Goal: Task Accomplishment & Management: Complete application form

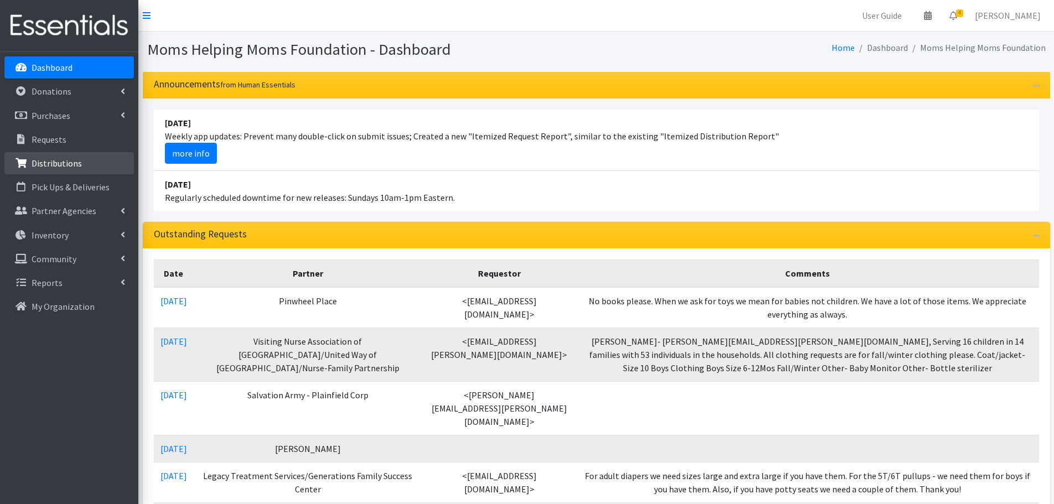
click at [64, 163] on p "Distributions" at bounding box center [57, 163] width 50 height 11
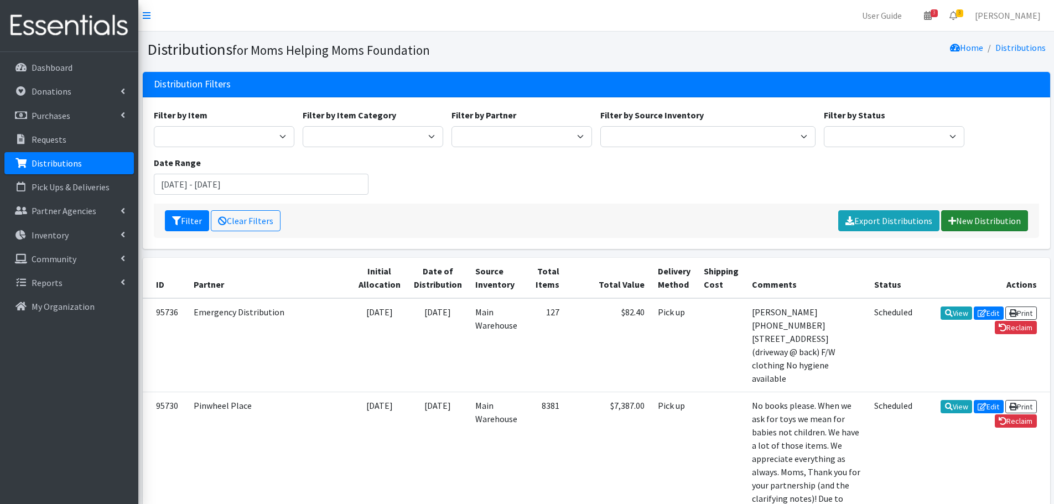
click at [1005, 216] on link "New Distribution" at bounding box center [984, 220] width 87 height 21
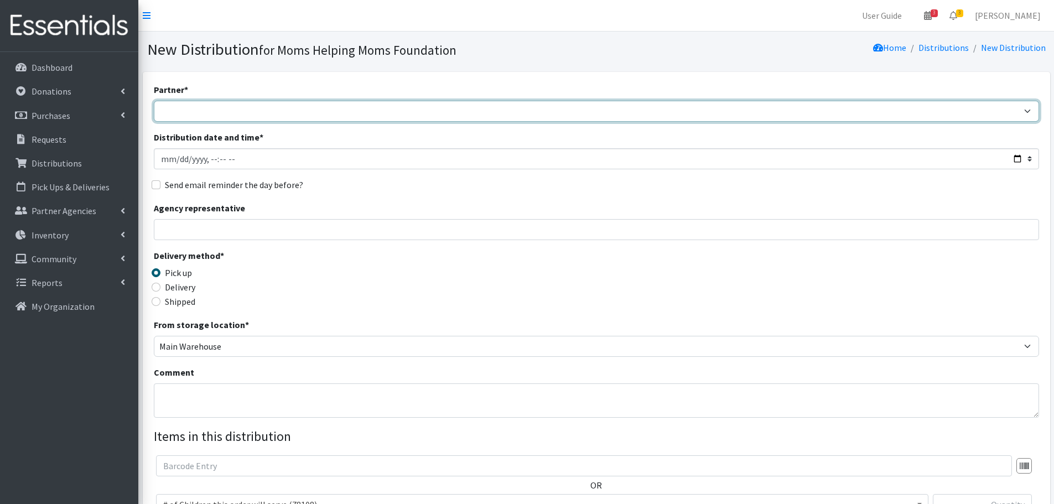
click at [277, 116] on select "Acenda Integrated Health - FSC Acenda Integrated Health - Maternal Health Alter…" at bounding box center [596, 111] width 885 height 21
select select "1986"
click at [154, 101] on select "Acenda Integrated Health - FSC Acenda Integrated Health - Maternal Health Alter…" at bounding box center [596, 111] width 885 height 21
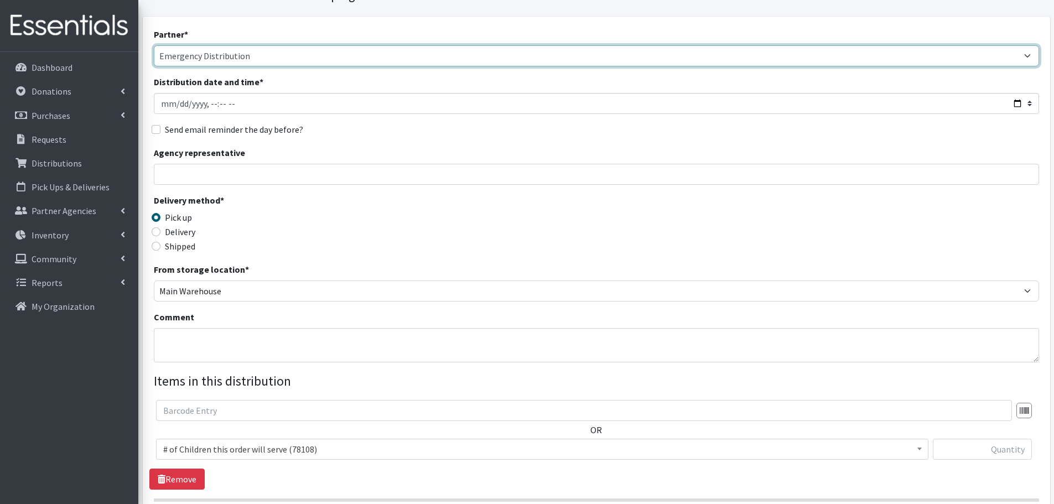
scroll to position [111, 0]
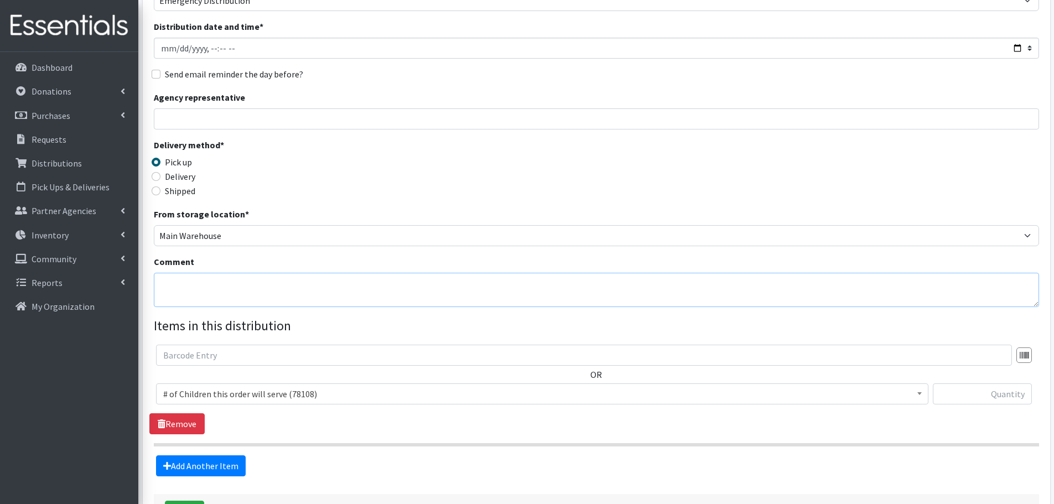
click at [297, 284] on textarea "Comment" at bounding box center [596, 290] width 885 height 34
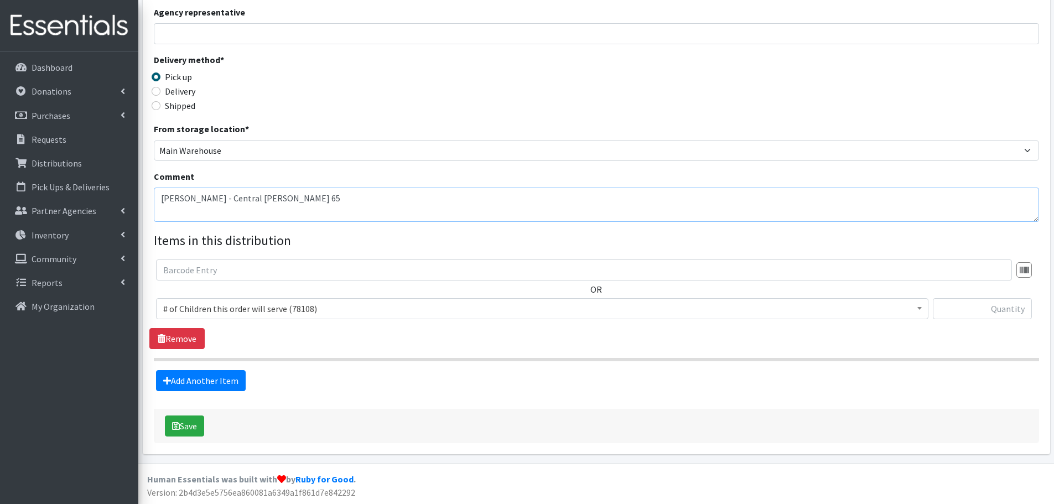
scroll to position [196, 0]
type textarea "[PERSON_NAME] - Central [PERSON_NAME] 65"
click at [1007, 309] on input "text" at bounding box center [982, 308] width 99 height 21
type input "5"
click at [237, 383] on link "Add Another Item" at bounding box center [201, 380] width 90 height 21
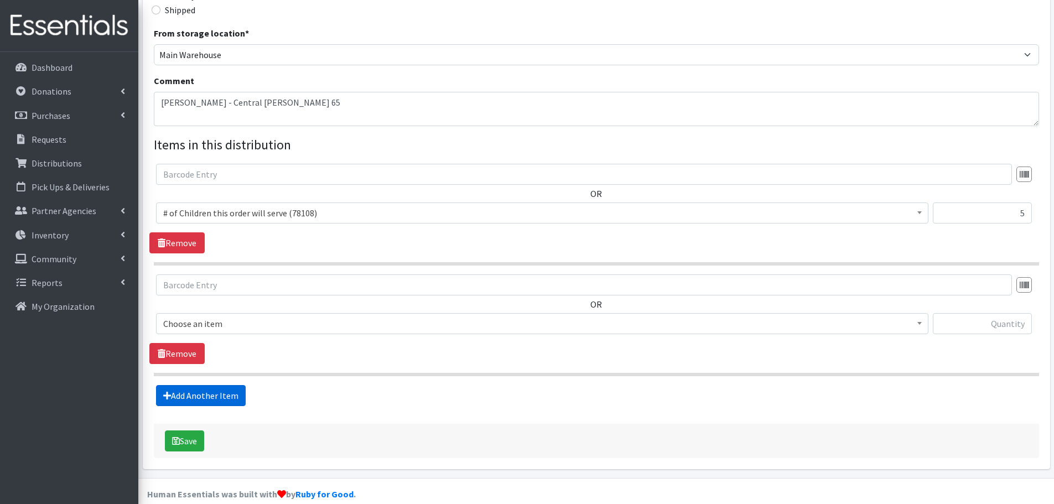
scroll to position [307, 0]
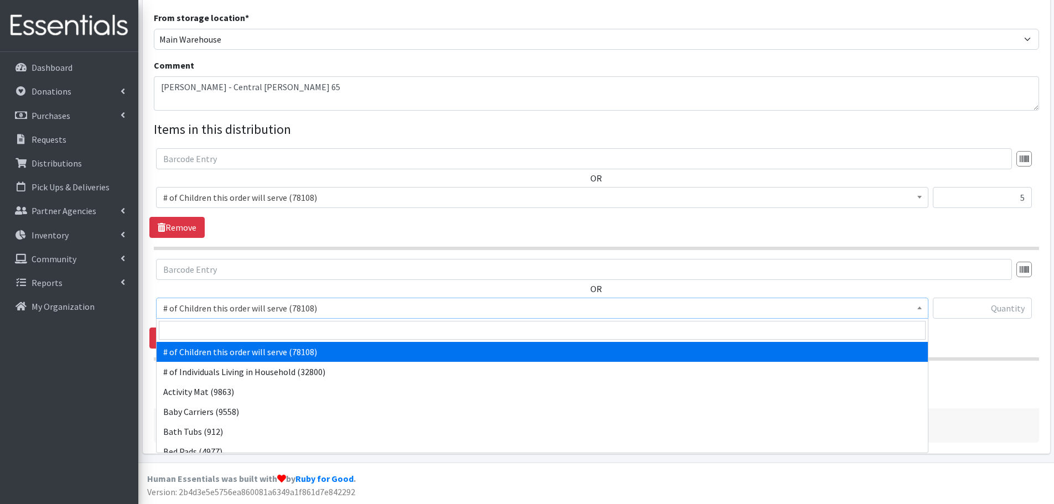
click at [339, 307] on span "# of Children this order will serve (78108)" at bounding box center [542, 307] width 758 height 15
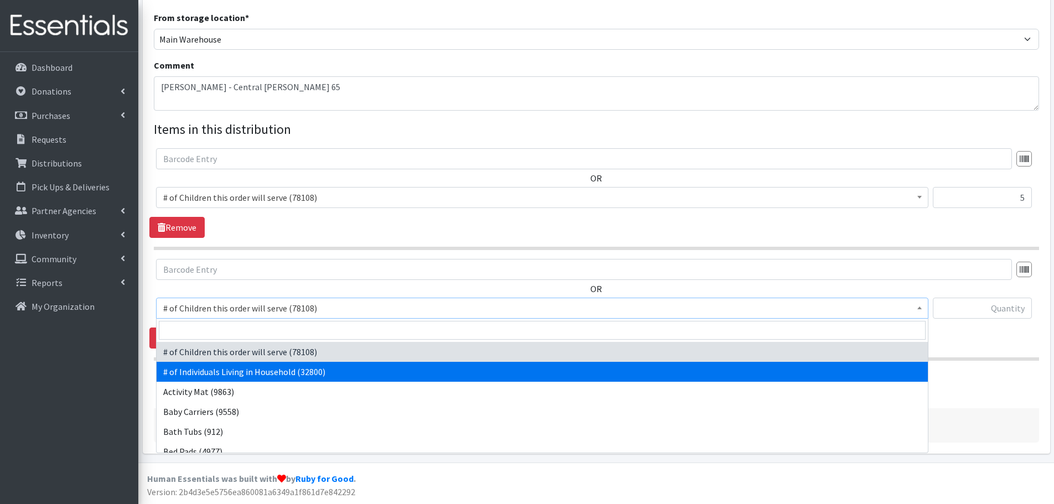
select select "6076"
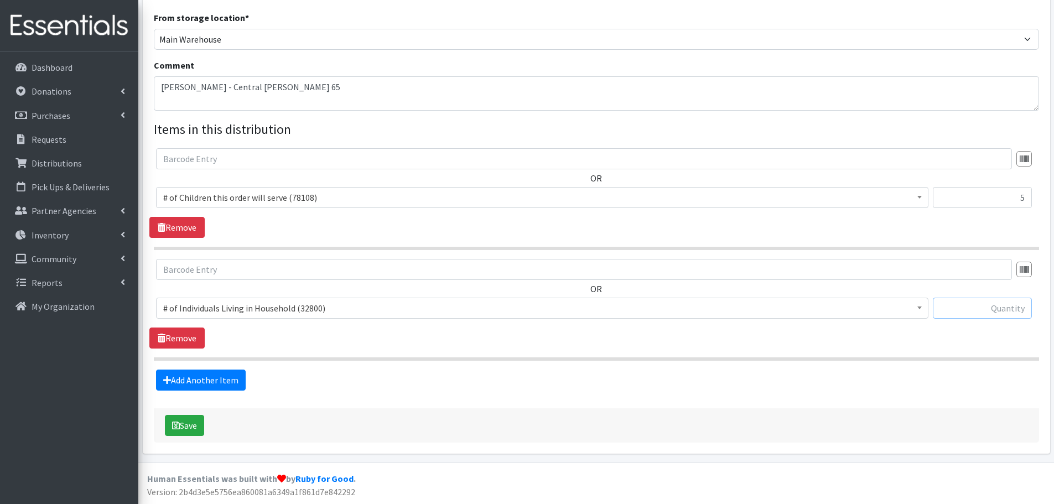
click at [956, 308] on input "text" at bounding box center [982, 308] width 99 height 21
type input "7"
click at [203, 376] on link "Add Another Item" at bounding box center [201, 380] width 90 height 21
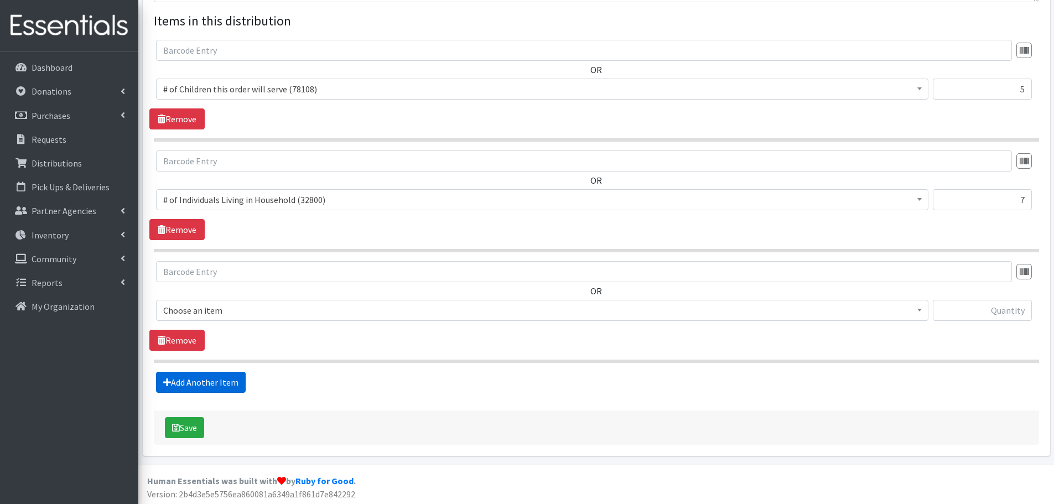
scroll to position [418, 0]
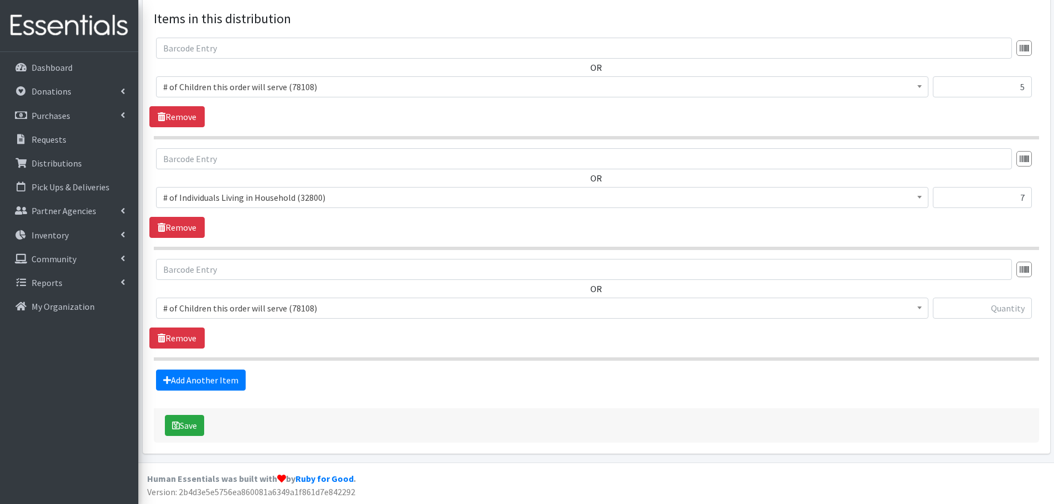
click at [270, 313] on span "# of Children this order will serve (78108)" at bounding box center [542, 307] width 758 height 15
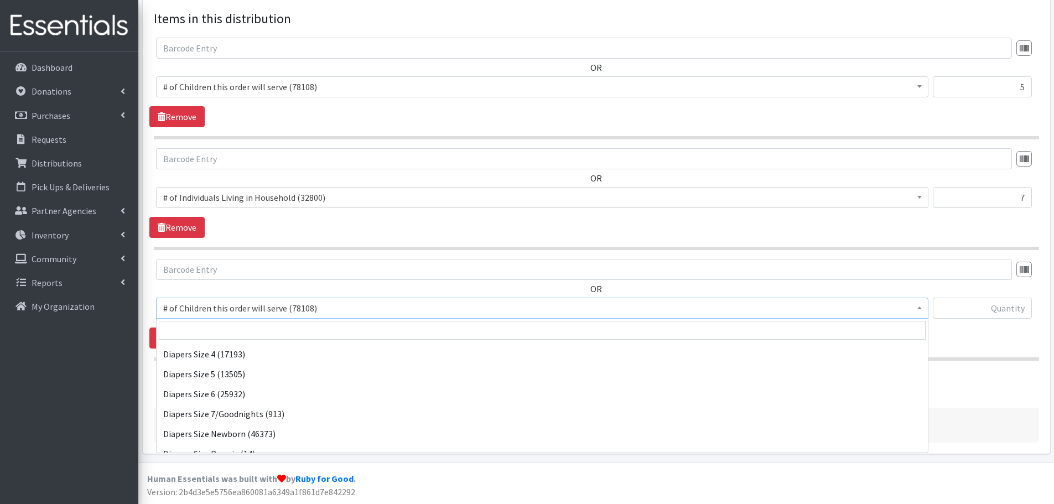
scroll to position [1273, 0]
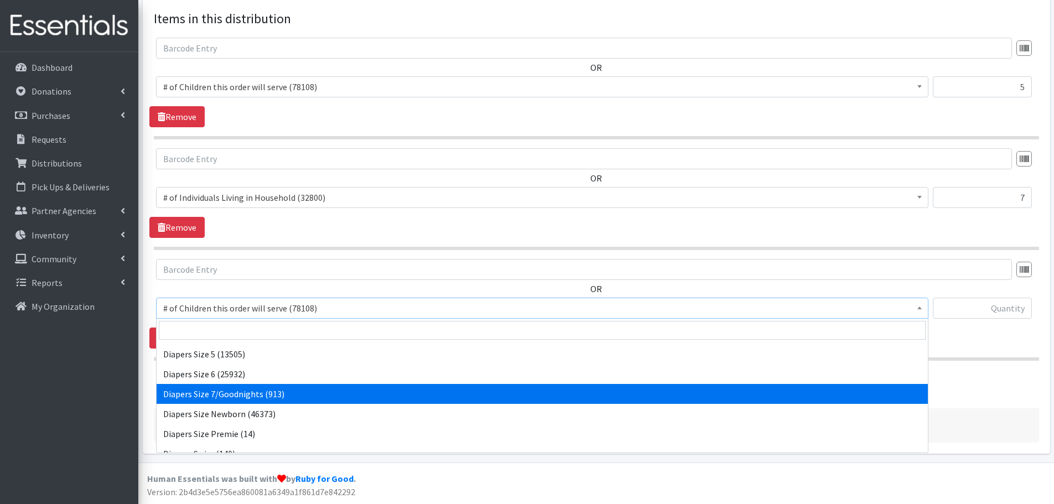
select select "1970"
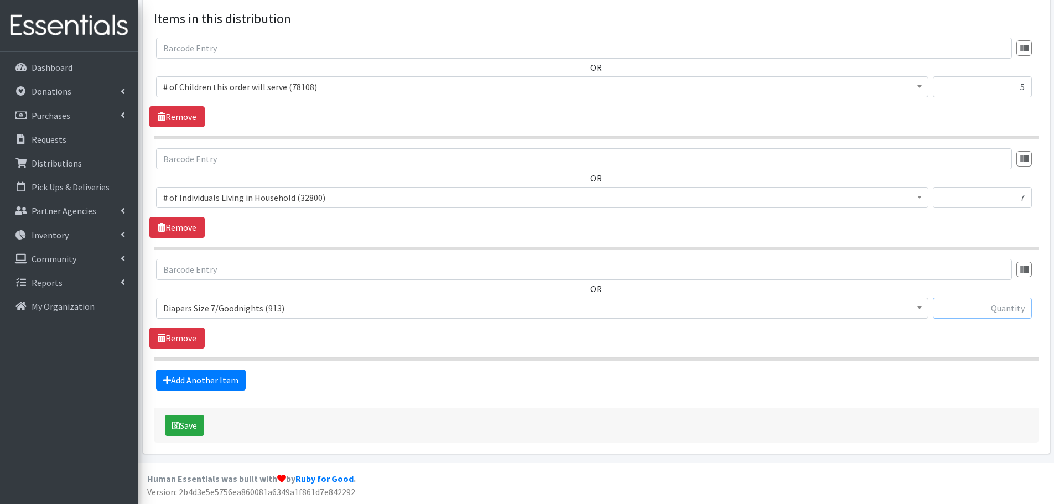
click at [956, 307] on input "text" at bounding box center [982, 308] width 99 height 21
type input "25"
click at [202, 376] on link "Add Another Item" at bounding box center [201, 380] width 90 height 21
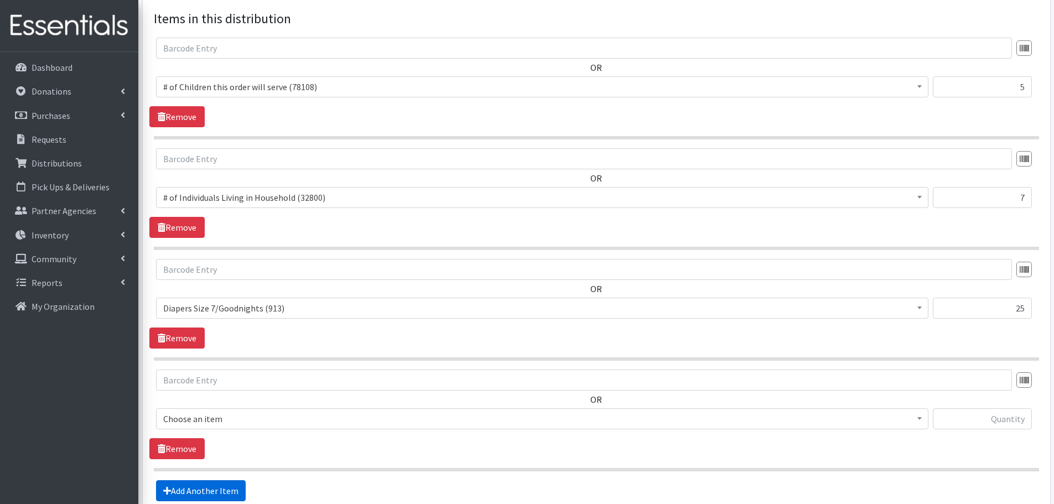
scroll to position [528, 0]
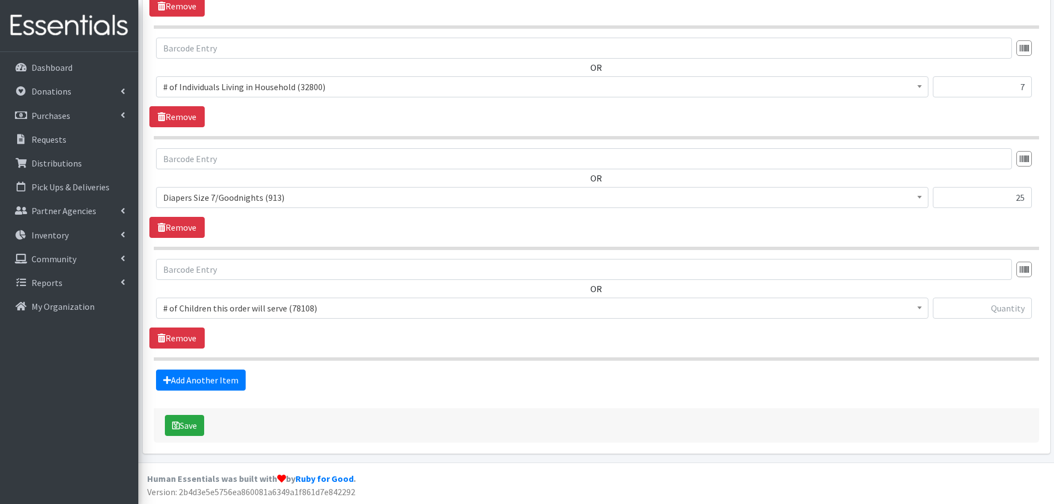
click at [230, 308] on span "# of Children this order will serve (78108)" at bounding box center [542, 307] width 758 height 15
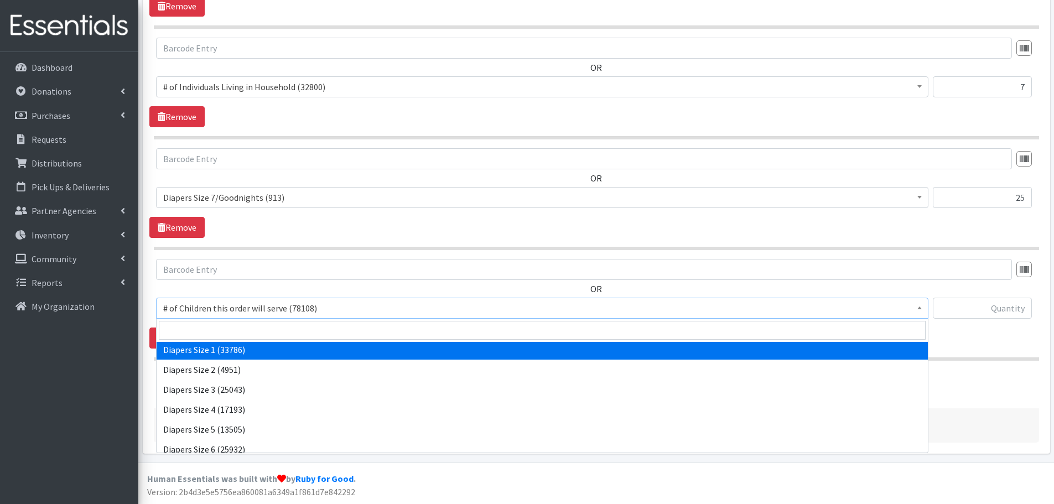
scroll to position [1217, 0]
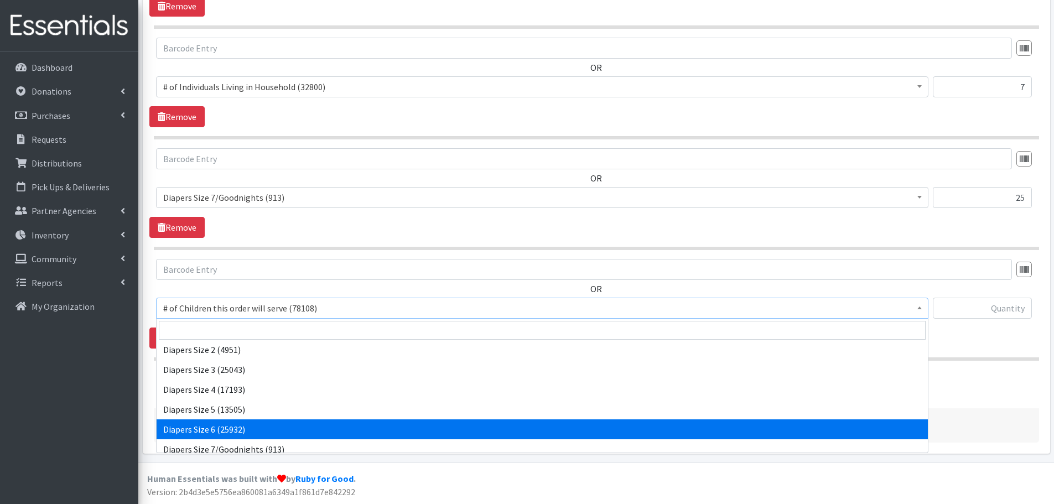
select select "1969"
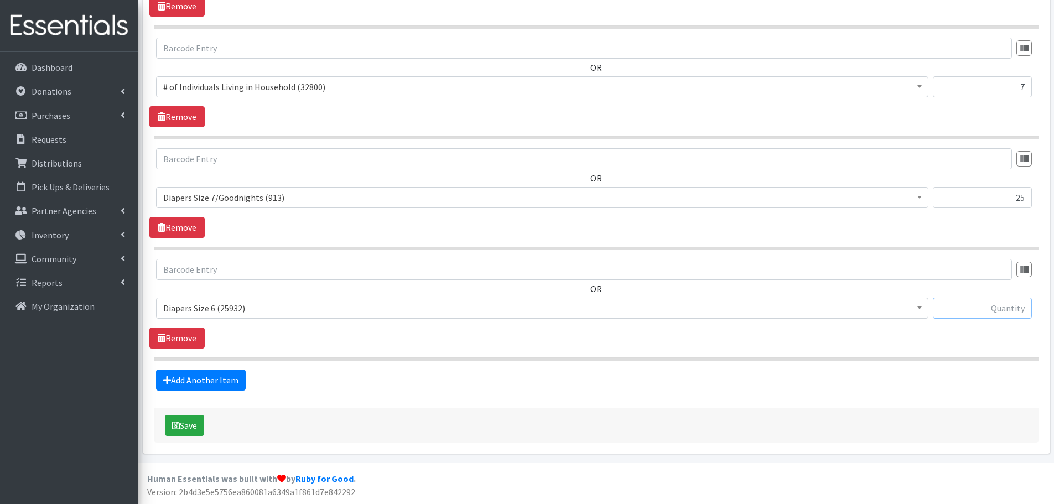
click at [993, 310] on input "text" at bounding box center [982, 308] width 99 height 21
type input "108"
click at [197, 381] on link "Add Another Item" at bounding box center [201, 380] width 90 height 21
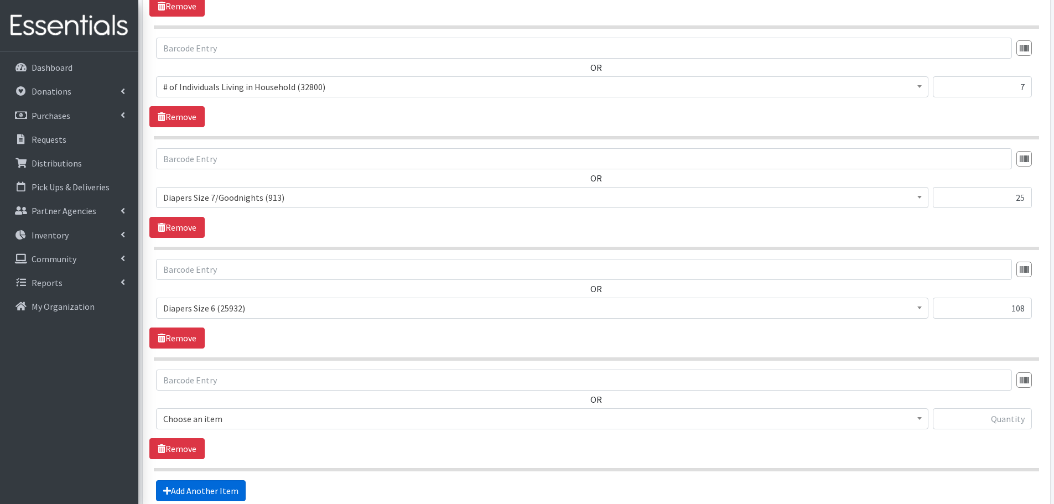
scroll to position [639, 0]
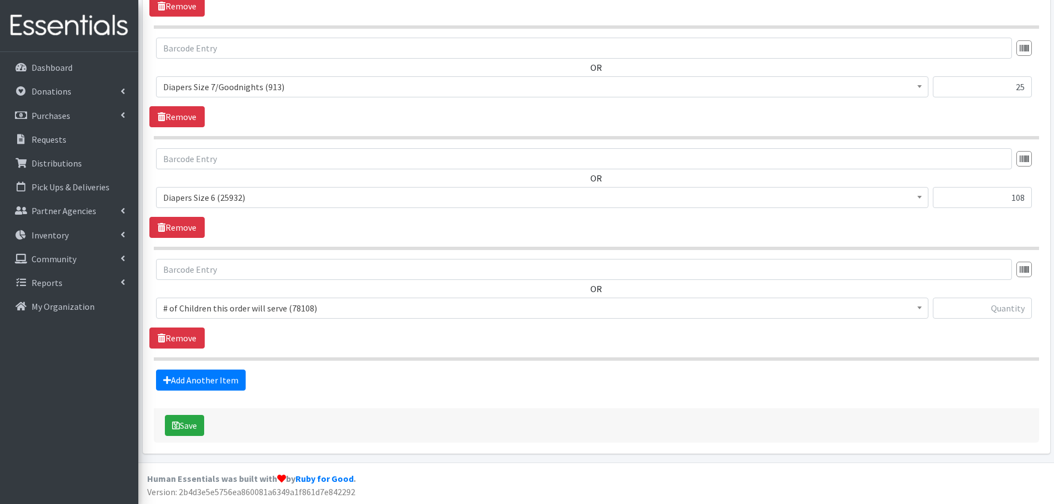
click at [268, 309] on span "# of Children this order will serve (78108)" at bounding box center [542, 307] width 758 height 15
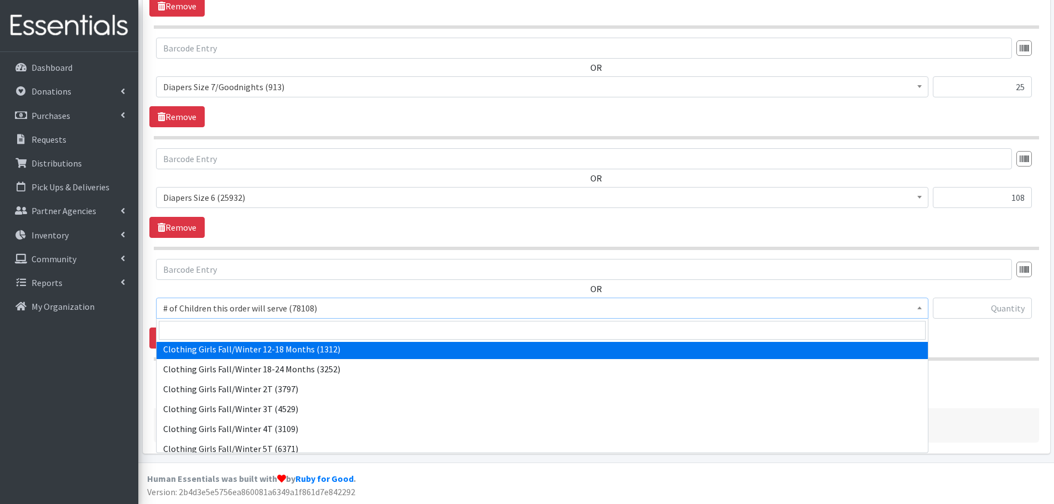
scroll to position [719, 0]
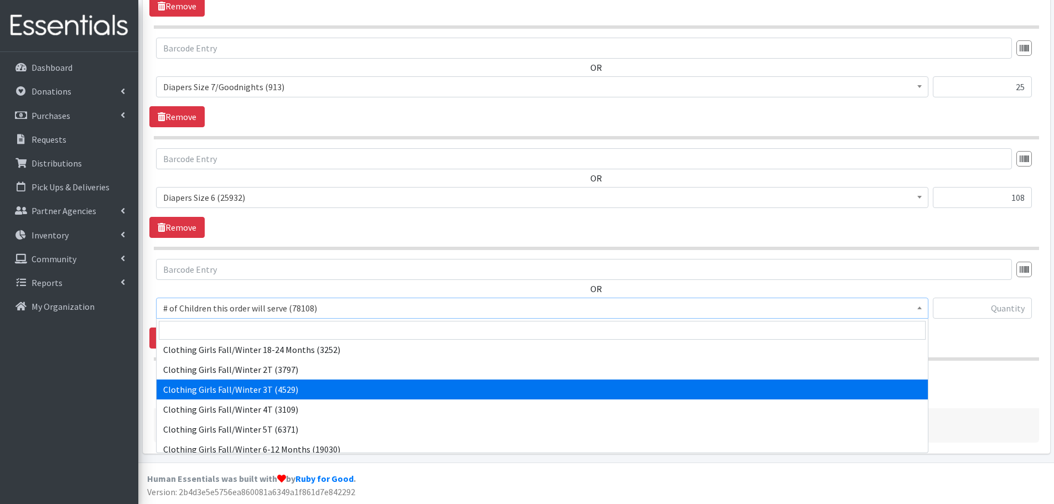
select select "5753"
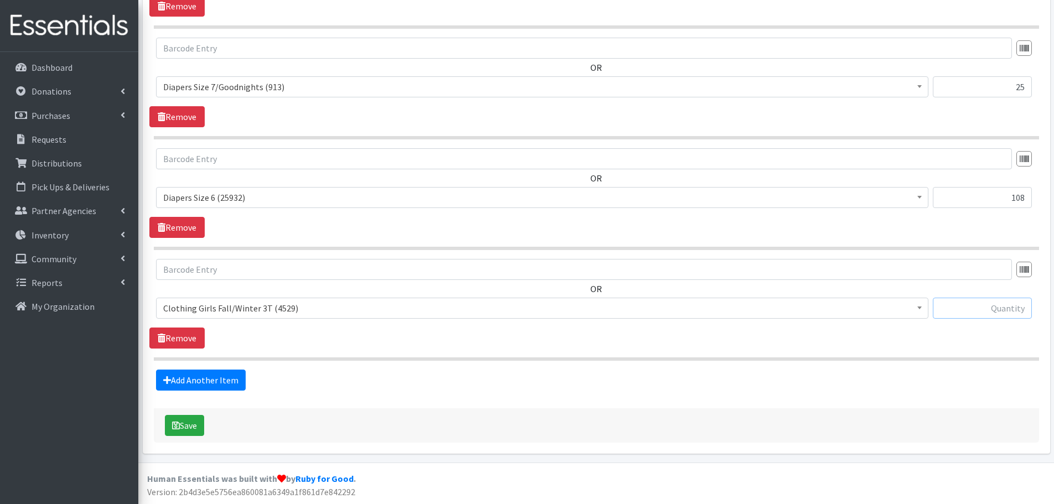
click at [961, 305] on input "text" at bounding box center [982, 308] width 99 height 21
type input "40"
click at [194, 375] on link "Add Another Item" at bounding box center [201, 380] width 90 height 21
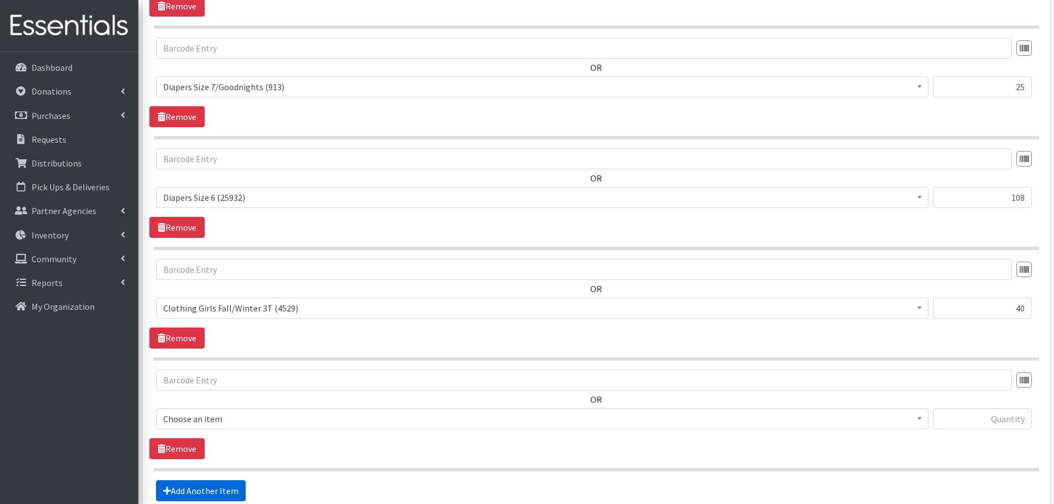
scroll to position [750, 0]
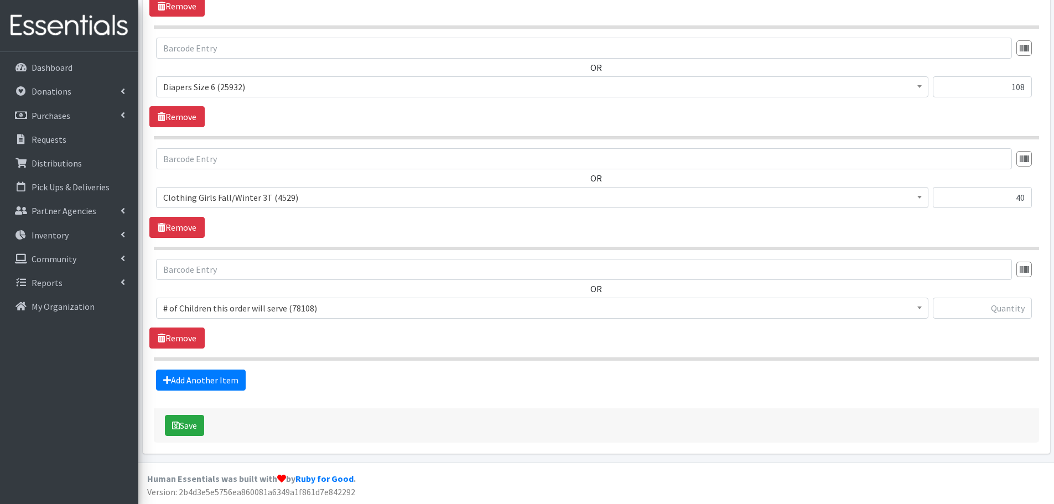
click at [232, 310] on span "# of Children this order will serve (78108)" at bounding box center [542, 307] width 758 height 15
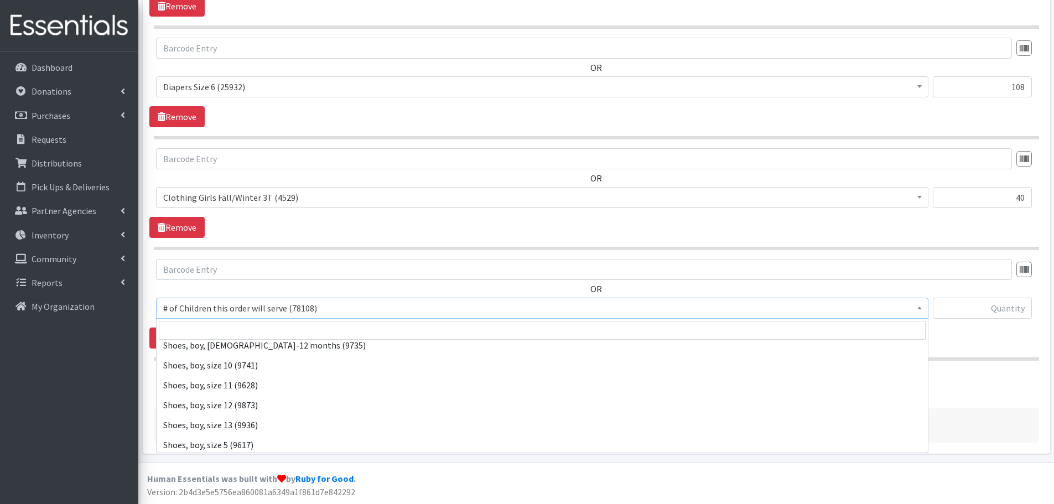
scroll to position [1881, 0]
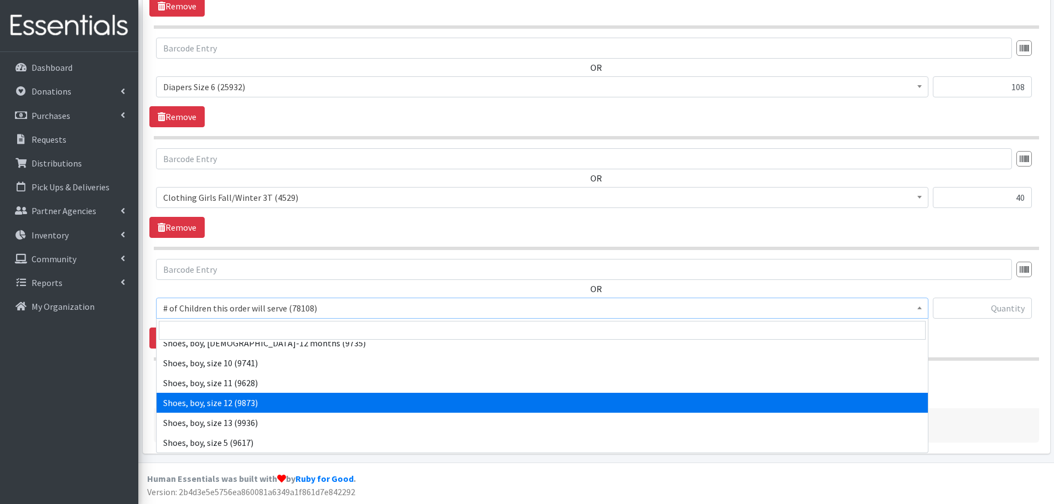
select select "5738"
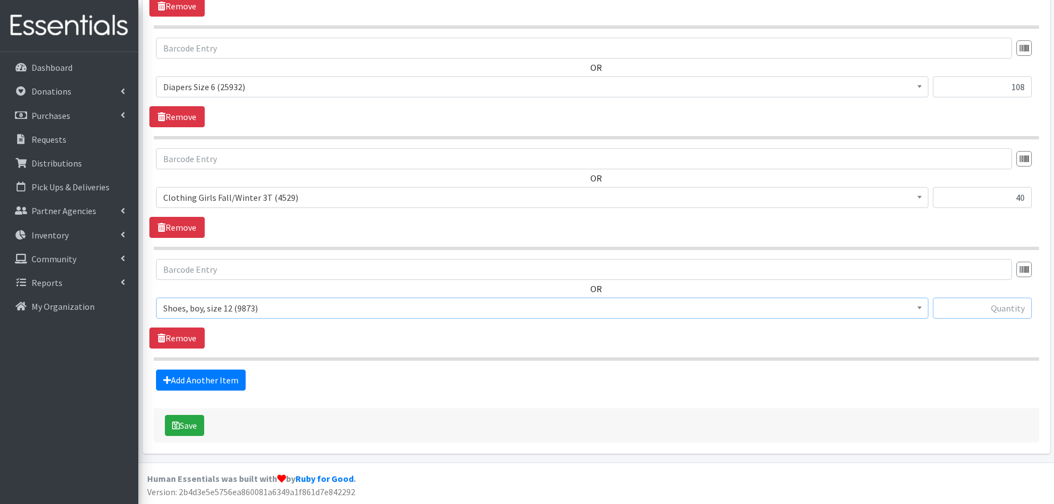
click at [939, 307] on input "text" at bounding box center [982, 308] width 99 height 21
type input "14"
click at [228, 381] on link "Add Another Item" at bounding box center [201, 380] width 90 height 21
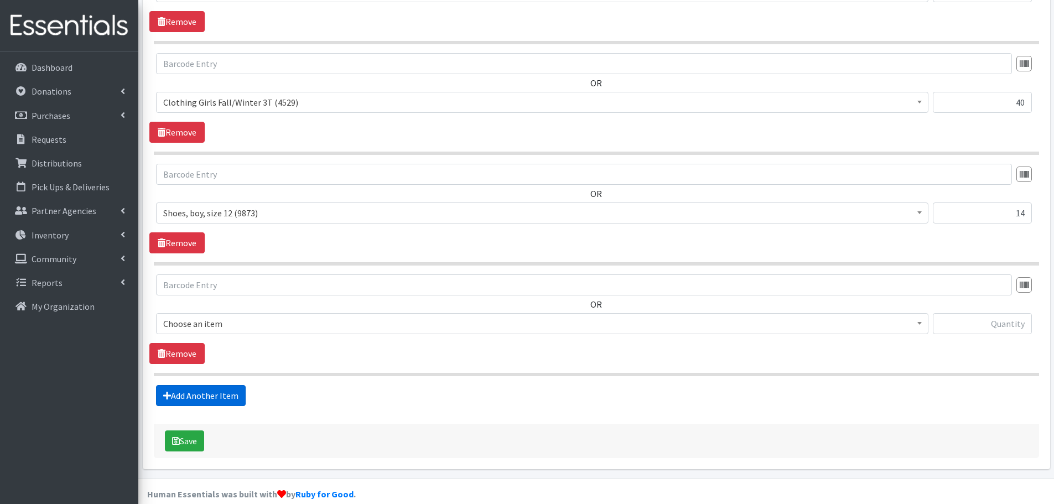
scroll to position [860, 0]
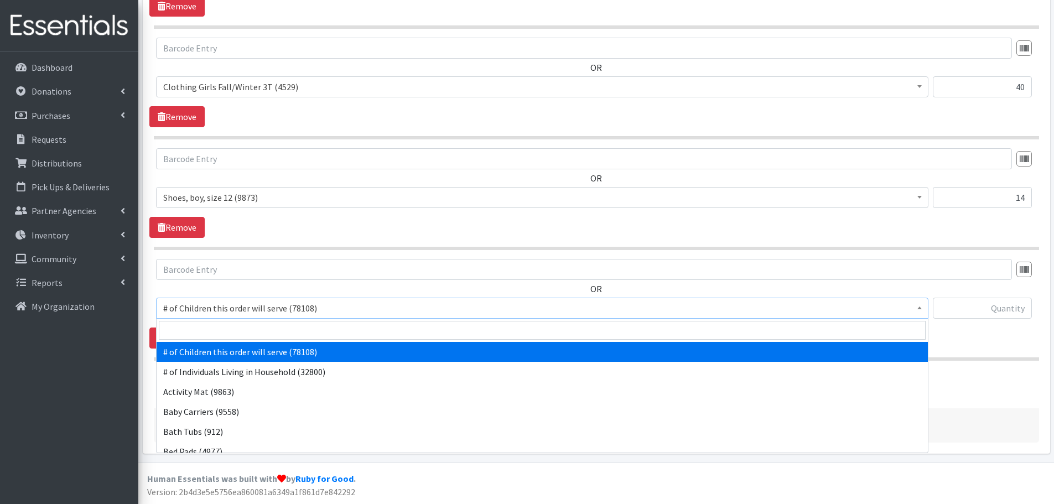
click at [257, 308] on span "# of Children this order will serve (78108)" at bounding box center [542, 307] width 758 height 15
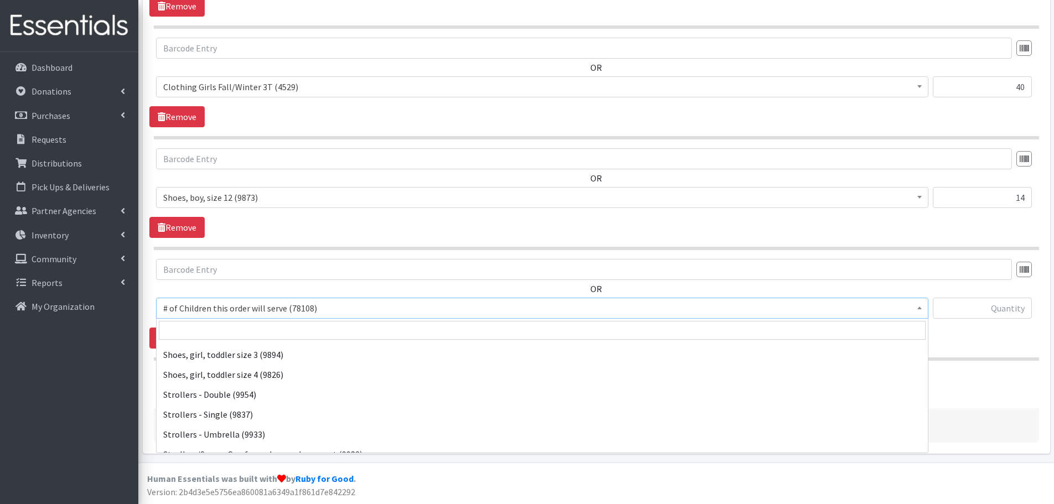
scroll to position [2519, 0]
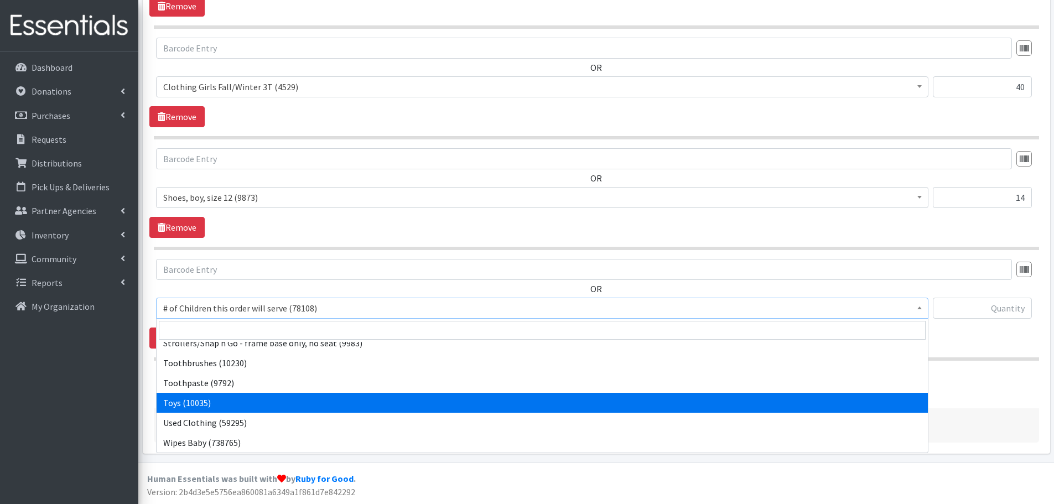
select select "6264"
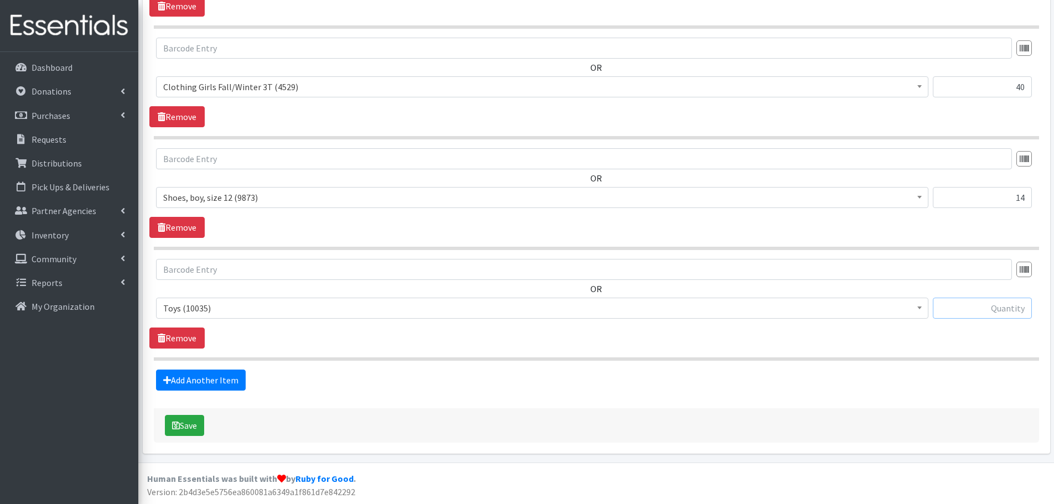
click at [952, 304] on input "text" at bounding box center [982, 308] width 99 height 21
type input "3"
click at [179, 424] on icon "submit" at bounding box center [176, 425] width 8 height 9
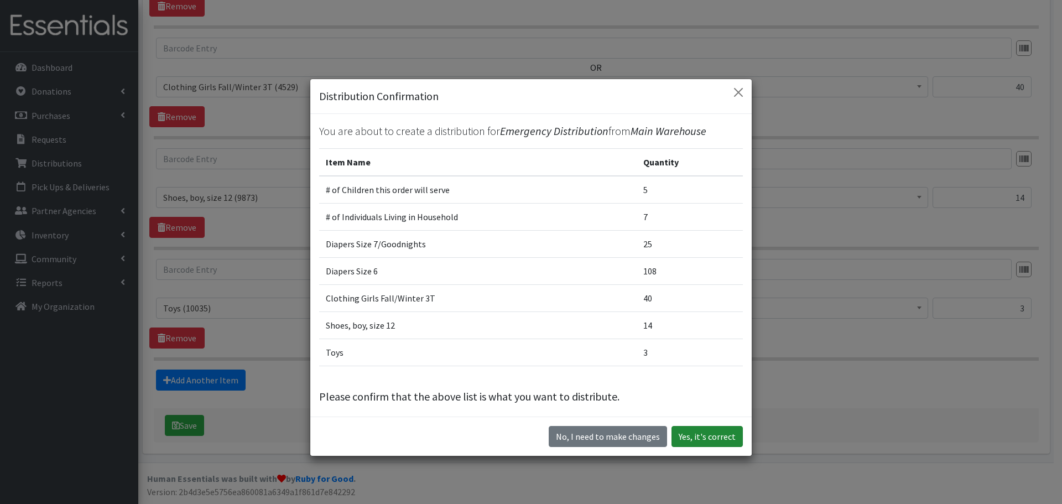
click at [698, 432] on button "Yes, it's correct" at bounding box center [707, 436] width 71 height 21
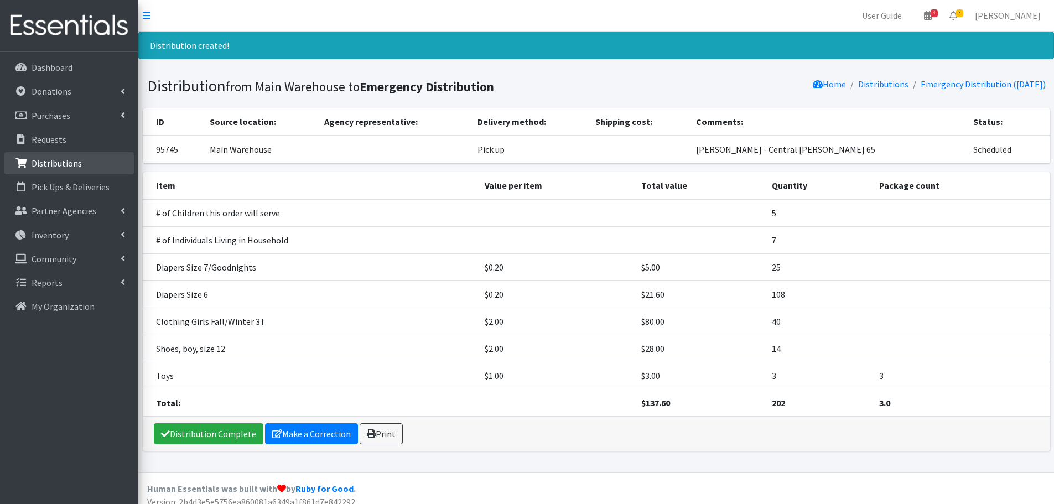
click at [80, 165] on link "Distributions" at bounding box center [68, 163] width 129 height 22
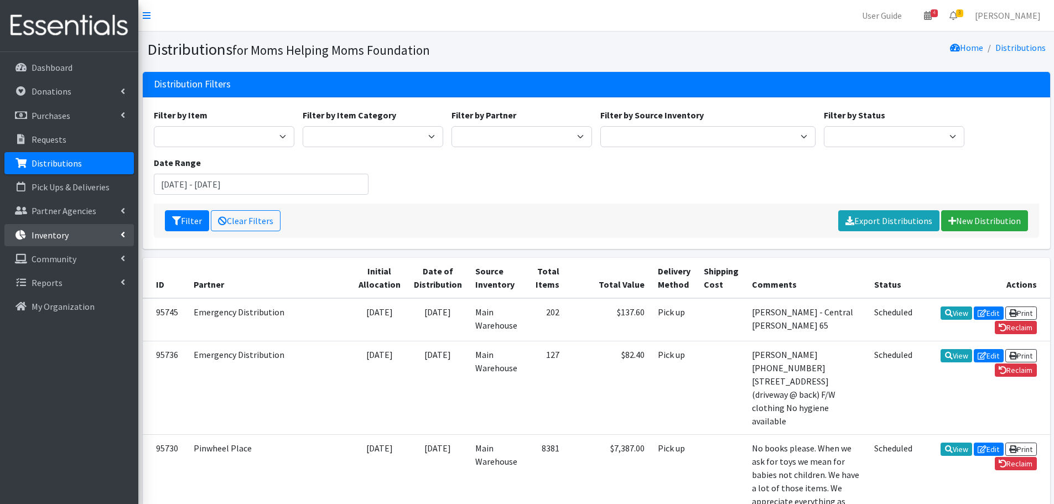
click at [65, 237] on p "Inventory" at bounding box center [50, 235] width 37 height 11
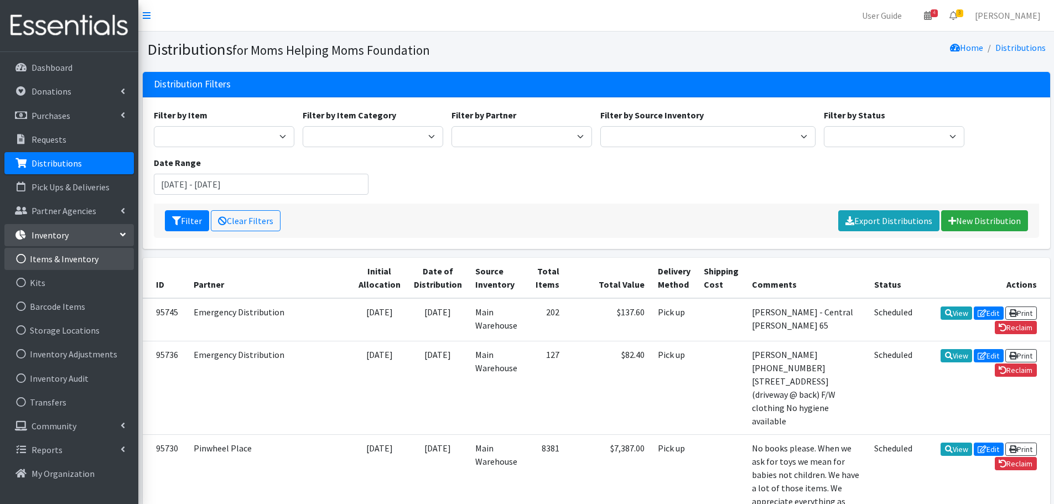
click at [70, 257] on link "Items & Inventory" at bounding box center [68, 259] width 129 height 22
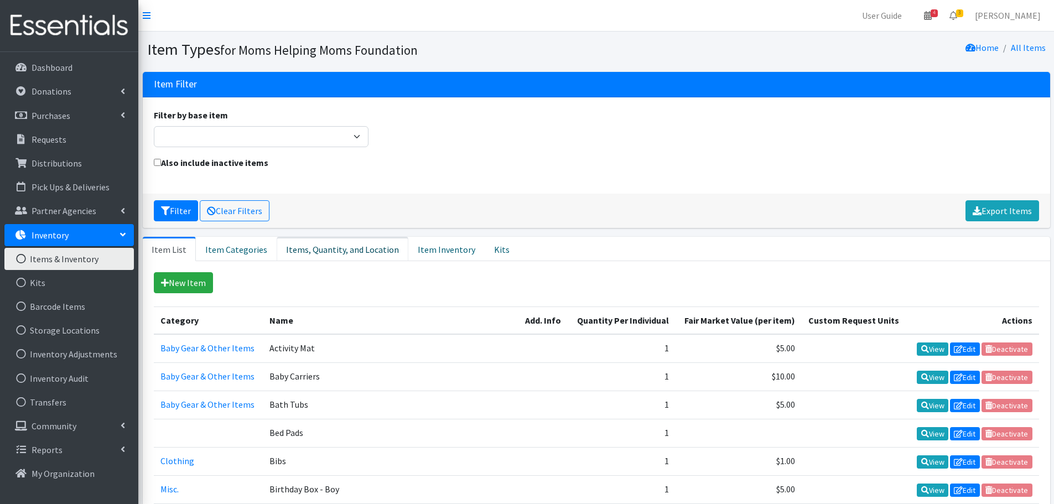
click at [316, 246] on link "Items, Quantity, and Location" at bounding box center [343, 249] width 132 height 24
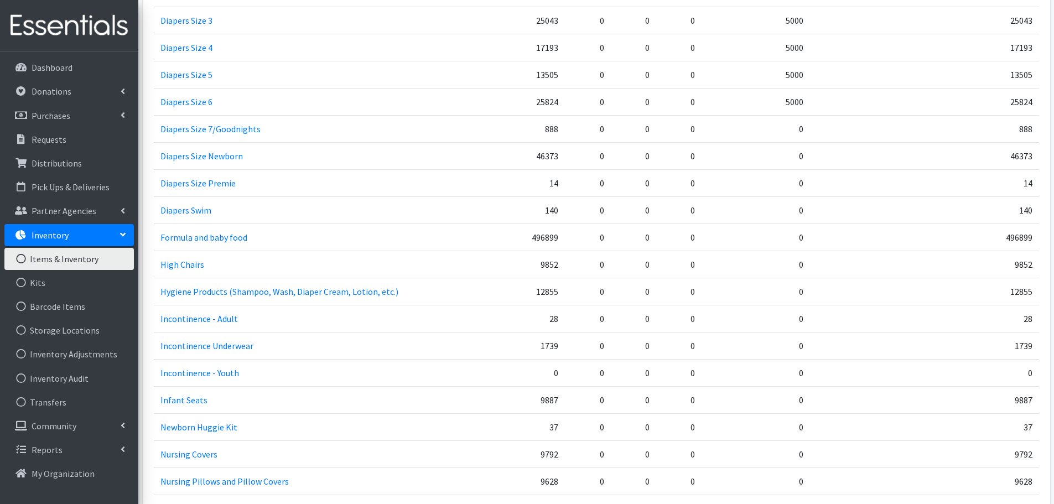
scroll to position [1992, 0]
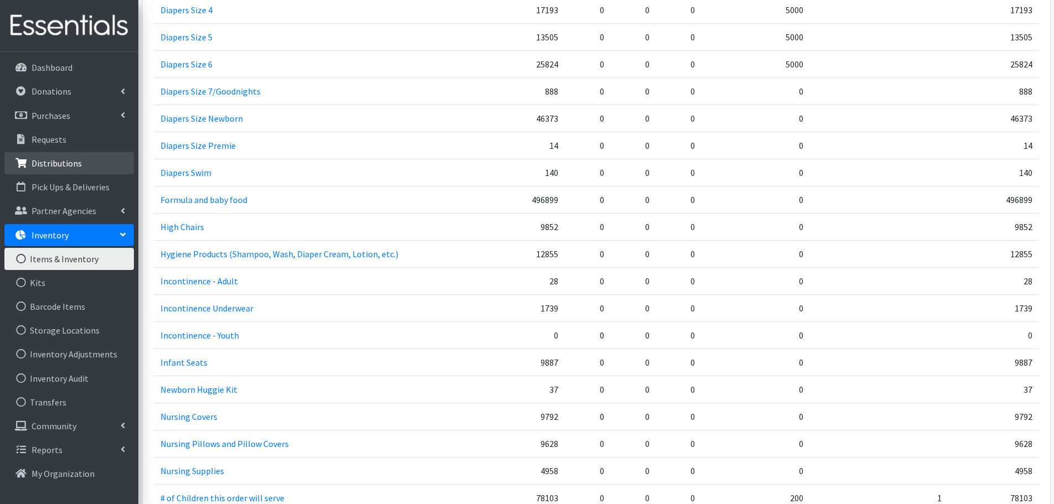
click at [50, 160] on p "Distributions" at bounding box center [57, 163] width 50 height 11
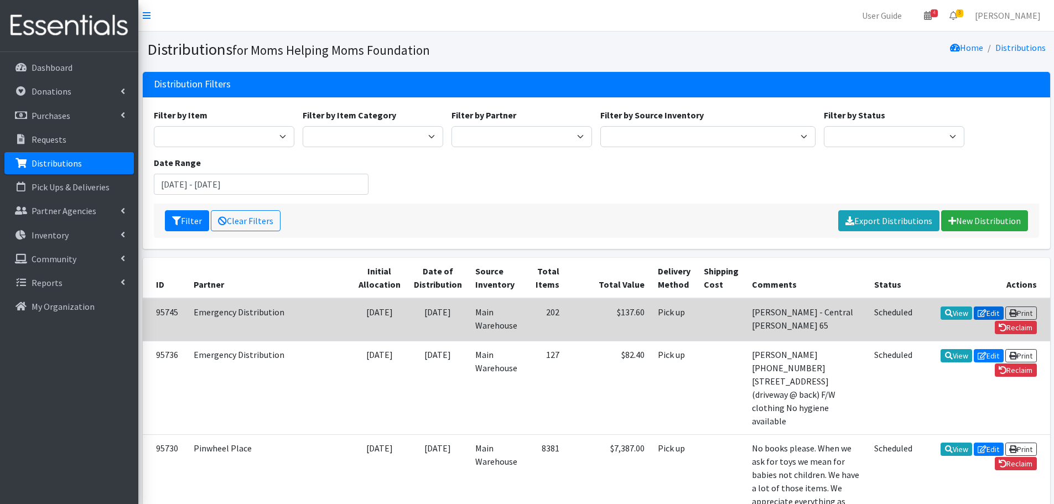
click at [974, 309] on link "Edit" at bounding box center [989, 313] width 30 height 13
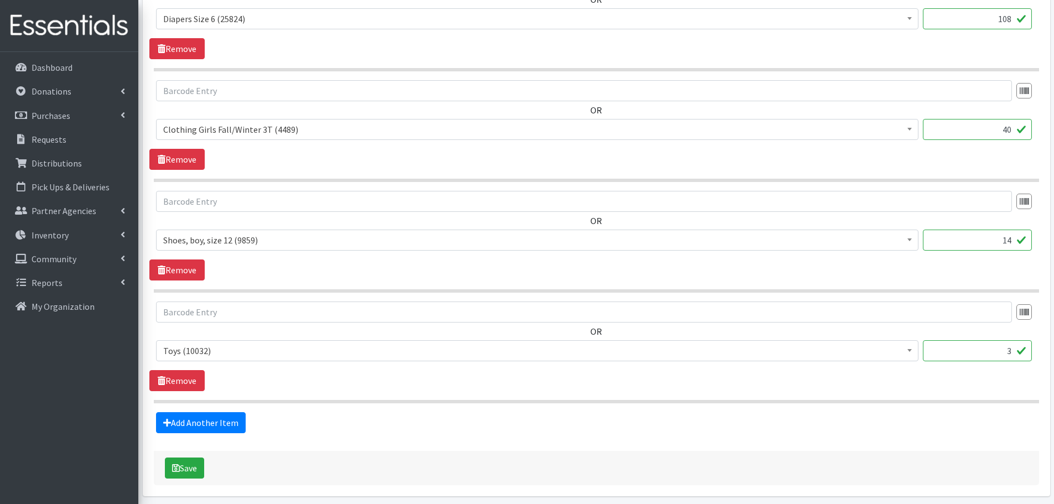
scroll to position [860, 0]
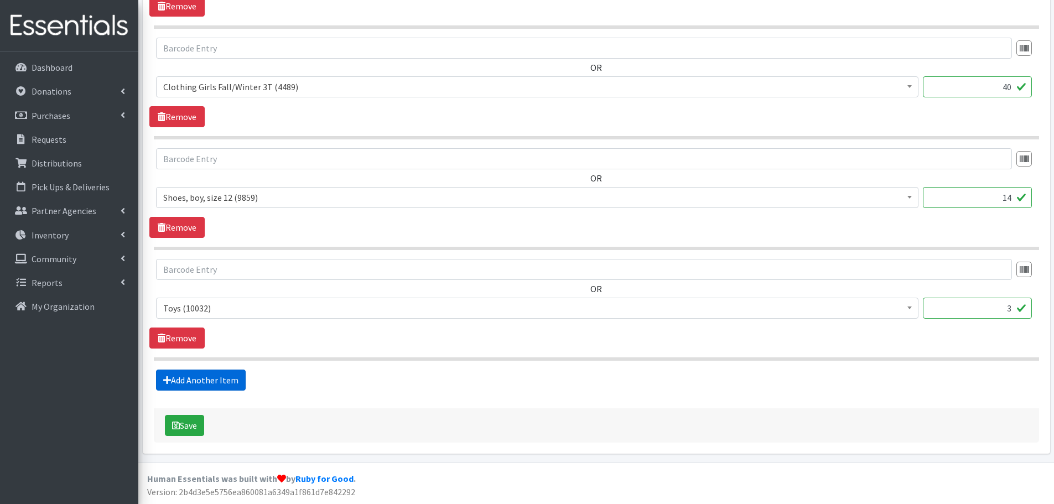
click at [219, 378] on link "Add Another Item" at bounding box center [201, 380] width 90 height 21
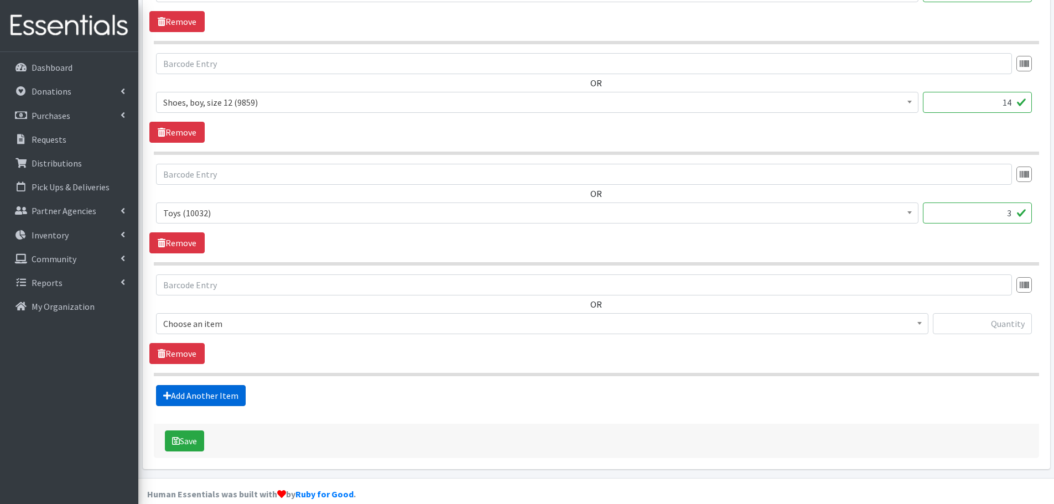
scroll to position [971, 0]
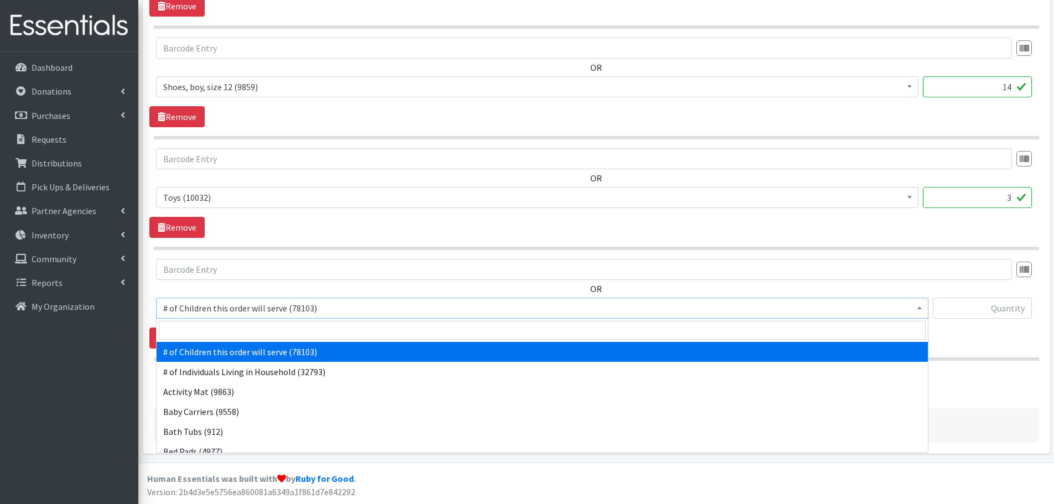
click at [303, 309] on span "# of Children this order will serve (78103)" at bounding box center [542, 307] width 758 height 15
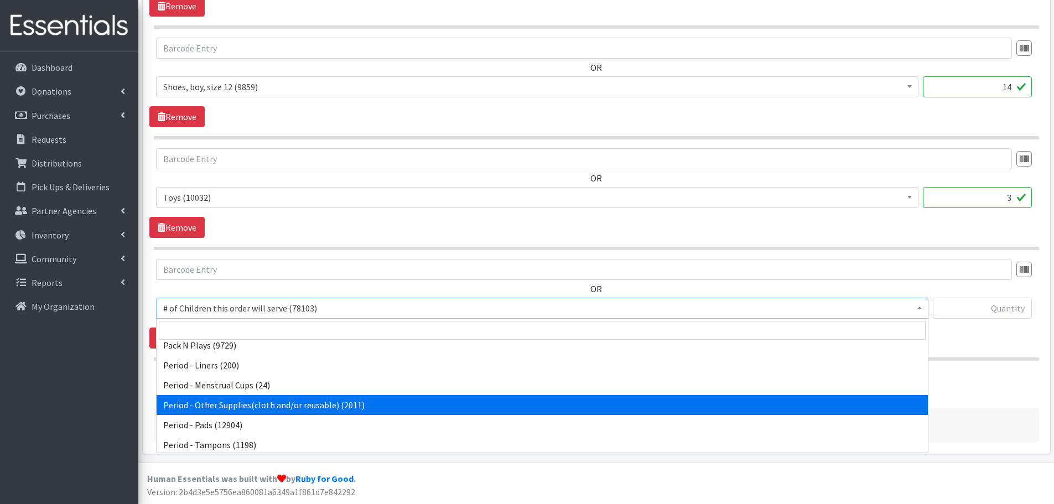
scroll to position [1715, 0]
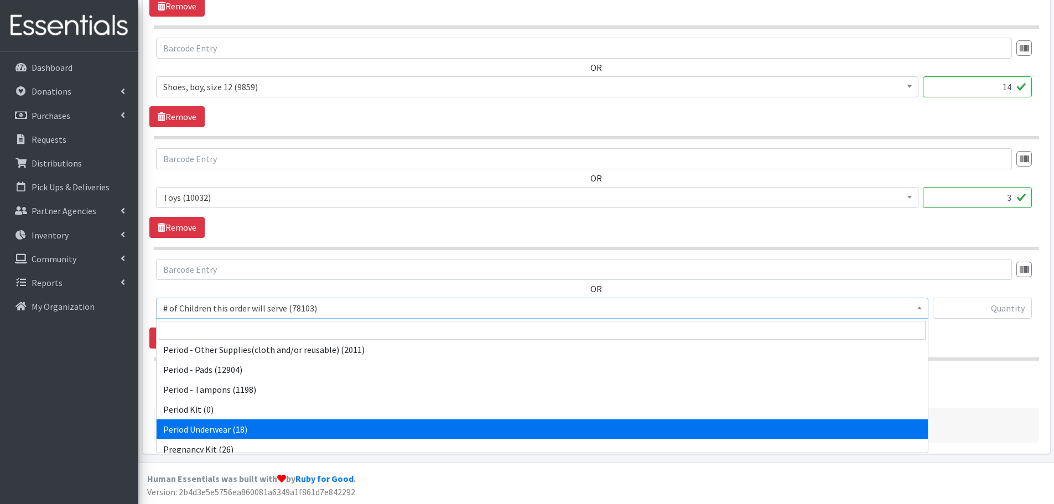
select select "14363"
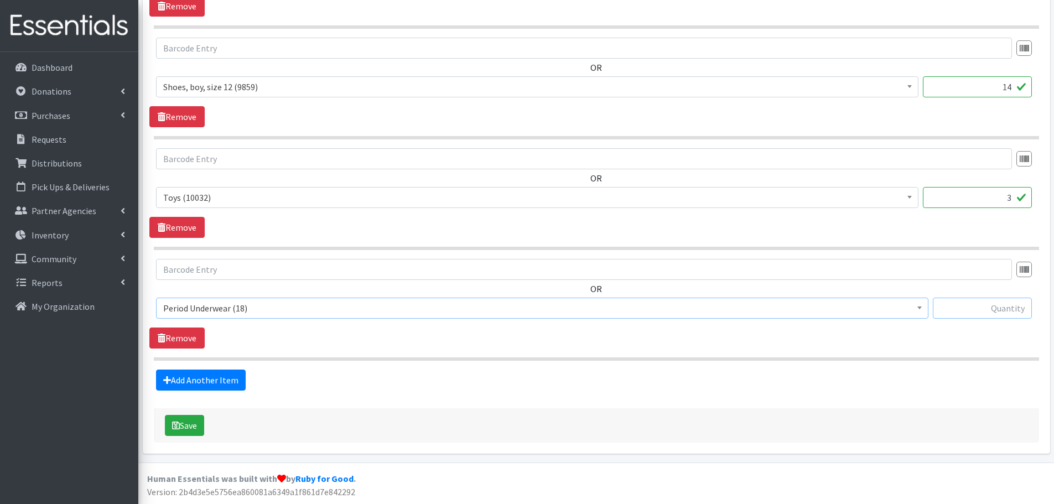
click at [989, 313] on input "text" at bounding box center [982, 308] width 99 height 21
type input "18"
click at [180, 377] on link "Add Another Item" at bounding box center [201, 380] width 90 height 21
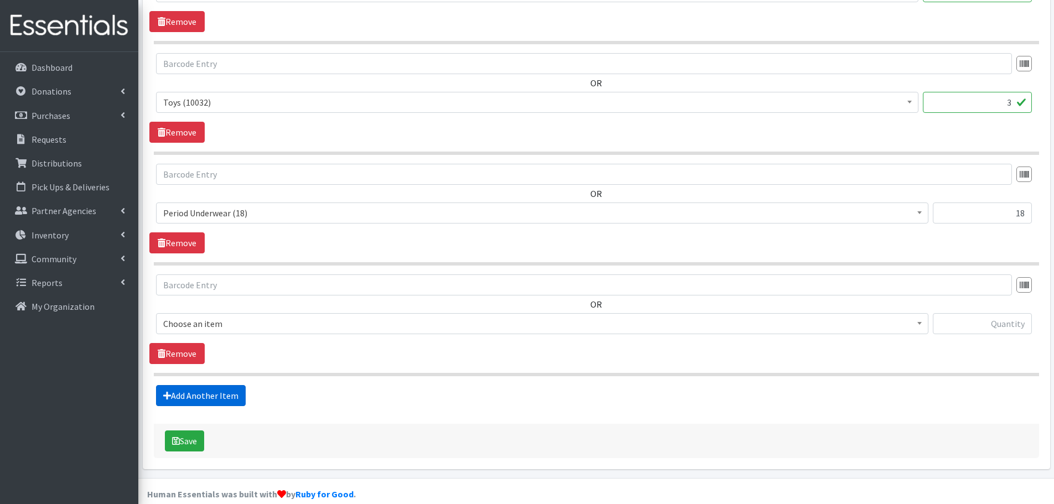
scroll to position [1082, 0]
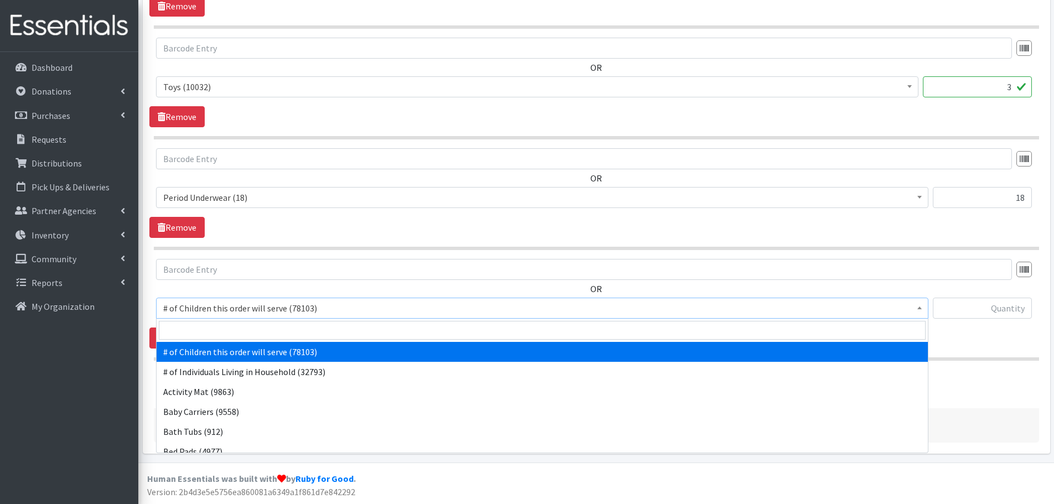
click at [297, 307] on span "# of Children this order will serve (78103)" at bounding box center [542, 307] width 758 height 15
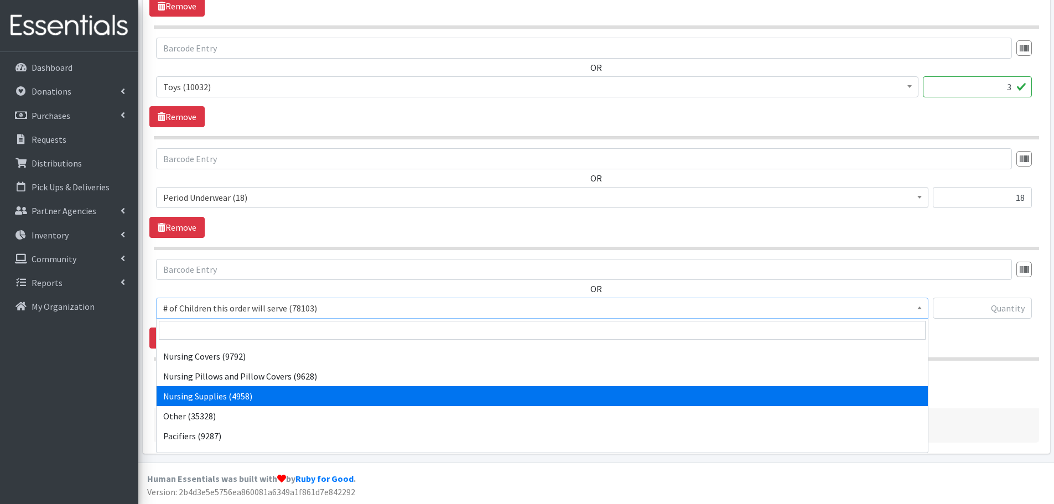
scroll to position [1439, 0]
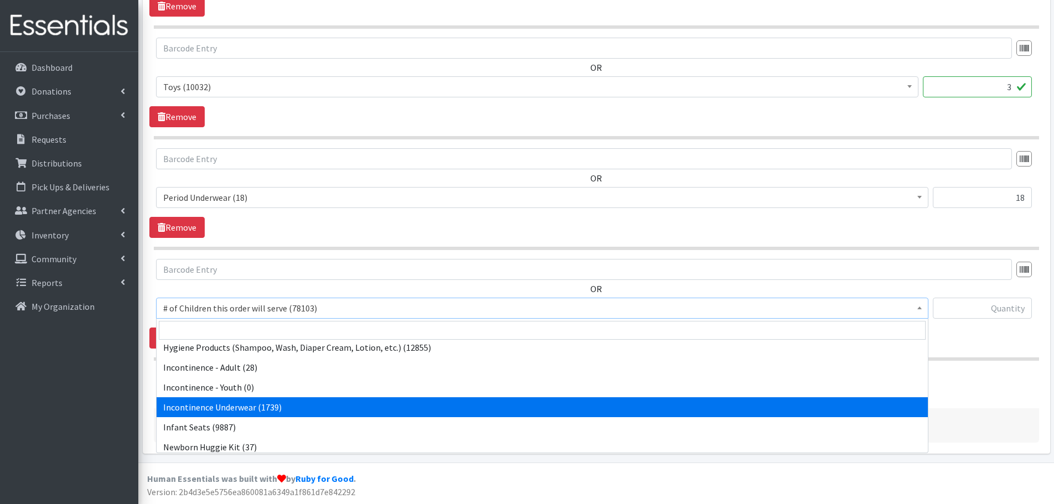
select select "14372"
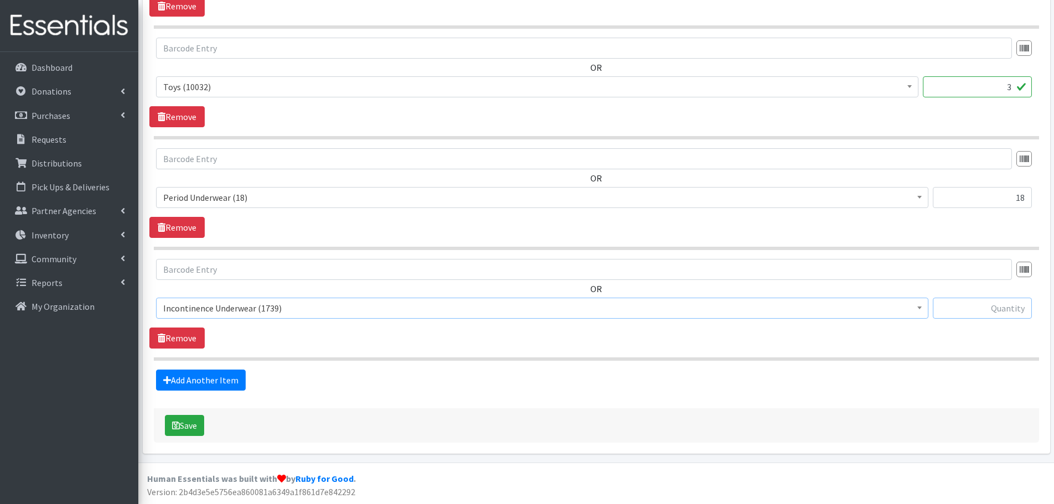
click at [946, 309] on input "text" at bounding box center [982, 308] width 99 height 21
type input "1739"
click at [189, 427] on button "Save" at bounding box center [184, 425] width 39 height 21
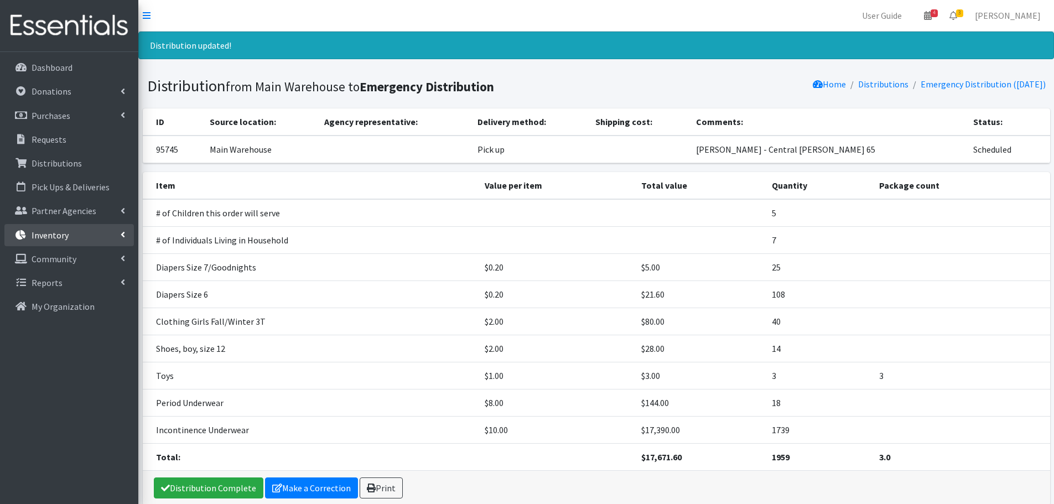
click at [50, 232] on p "Inventory" at bounding box center [50, 235] width 37 height 11
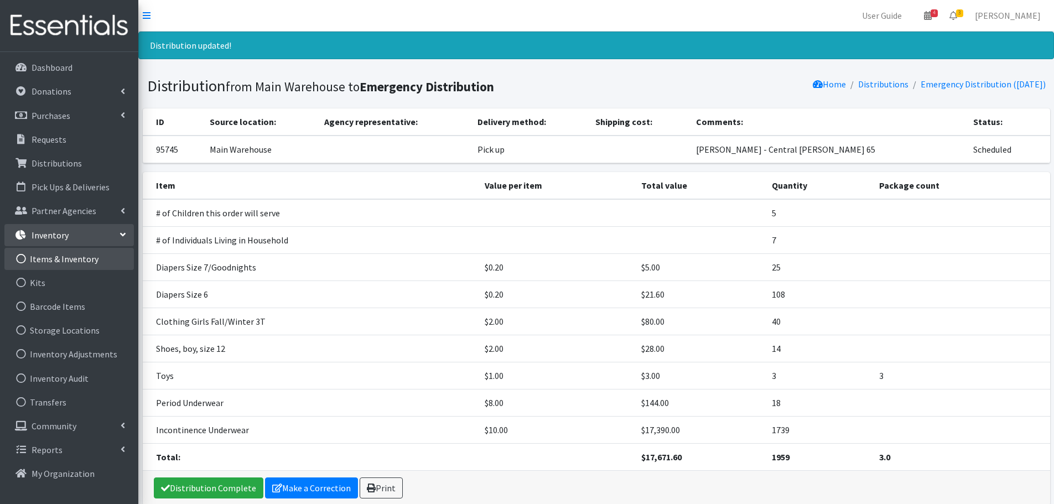
click at [60, 257] on link "Items & Inventory" at bounding box center [68, 259] width 129 height 22
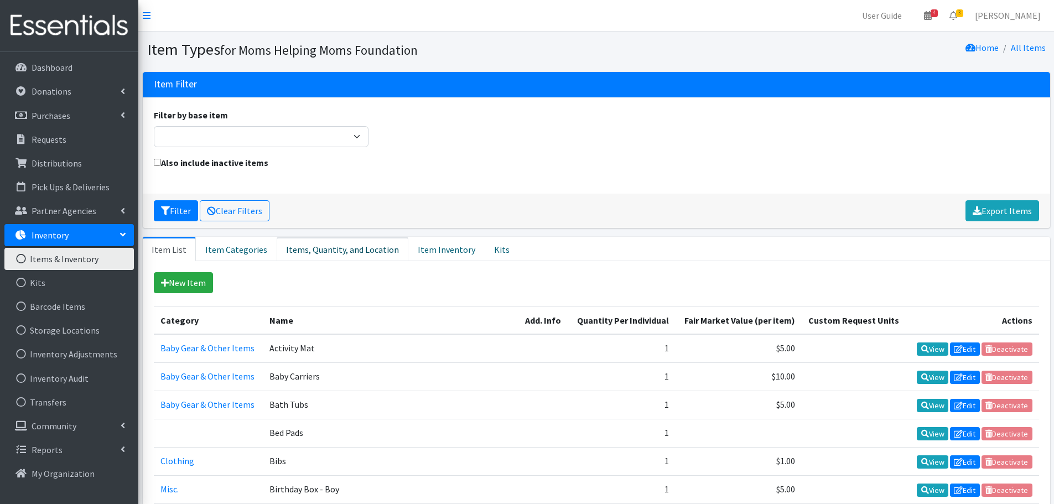
click at [350, 251] on link "Items, Quantity, and Location" at bounding box center [343, 249] width 132 height 24
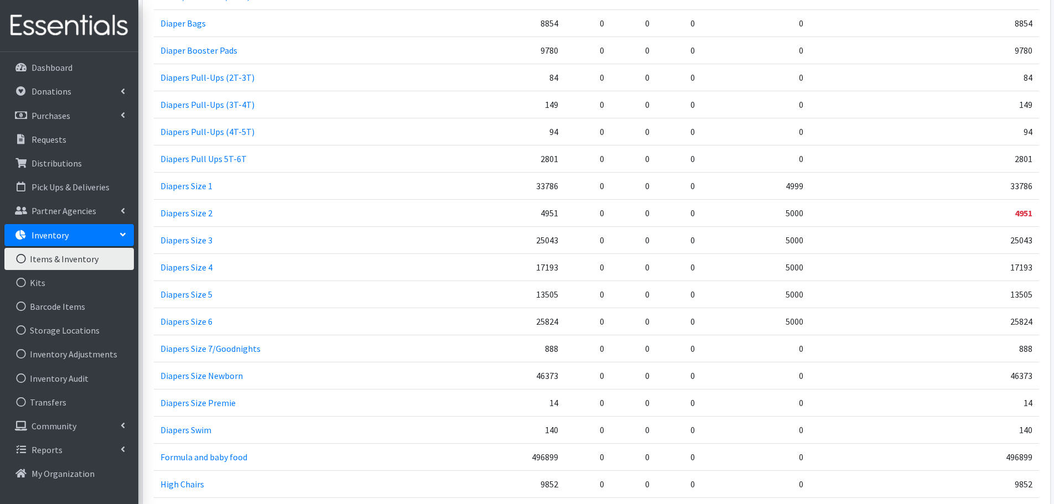
scroll to position [1771, 0]
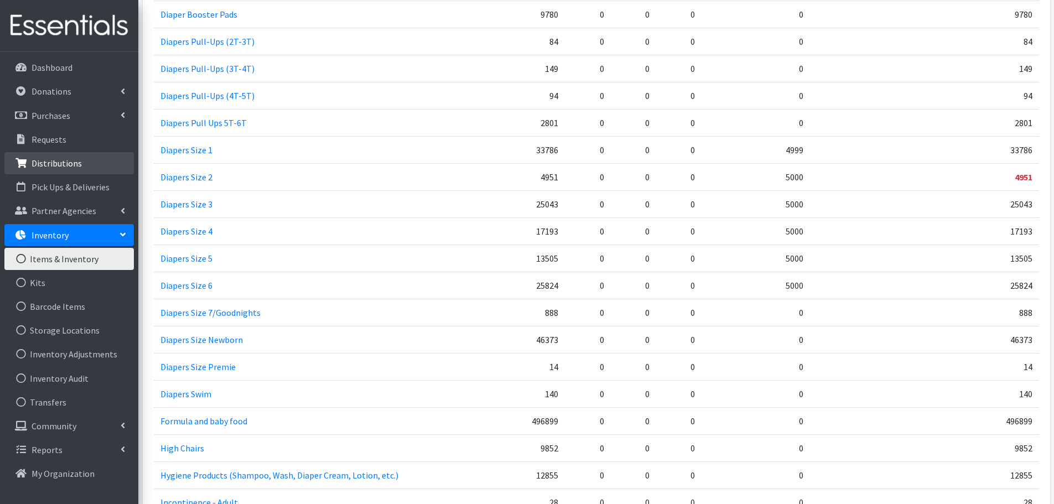
click at [60, 167] on p "Distributions" at bounding box center [57, 163] width 50 height 11
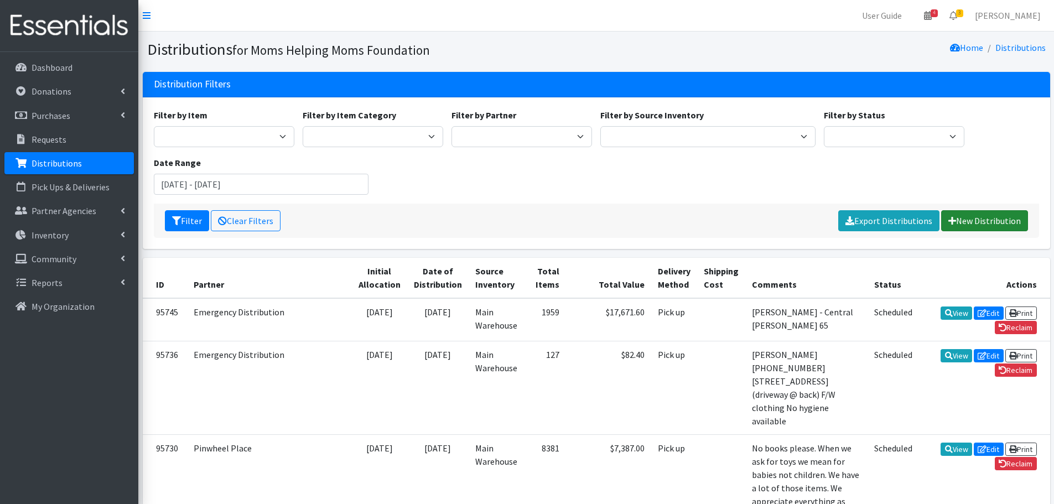
click at [990, 217] on link "New Distribution" at bounding box center [984, 220] width 87 height 21
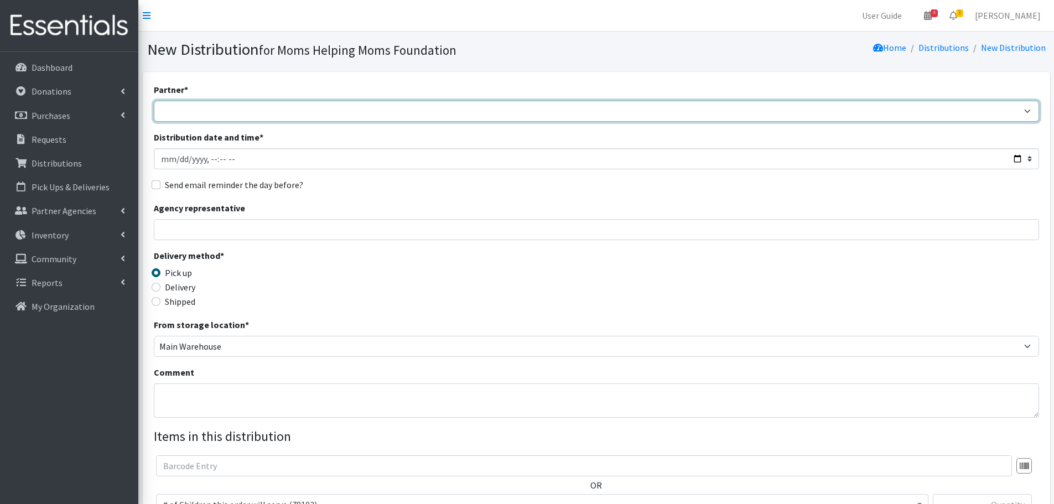
click at [308, 117] on select "Acenda Integrated Health - FSC Acenda Integrated Health - Maternal Health Alter…" at bounding box center [596, 111] width 885 height 21
select select "1678"
click at [154, 101] on select "Acenda Integrated Health - FSC Acenda Integrated Health - Maternal Health Alter…" at bounding box center [596, 111] width 885 height 21
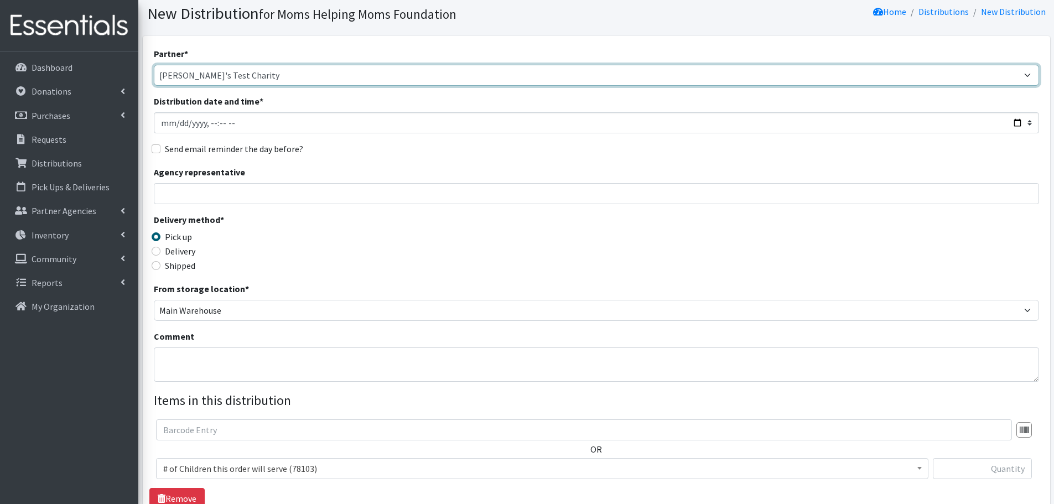
scroll to position [55, 0]
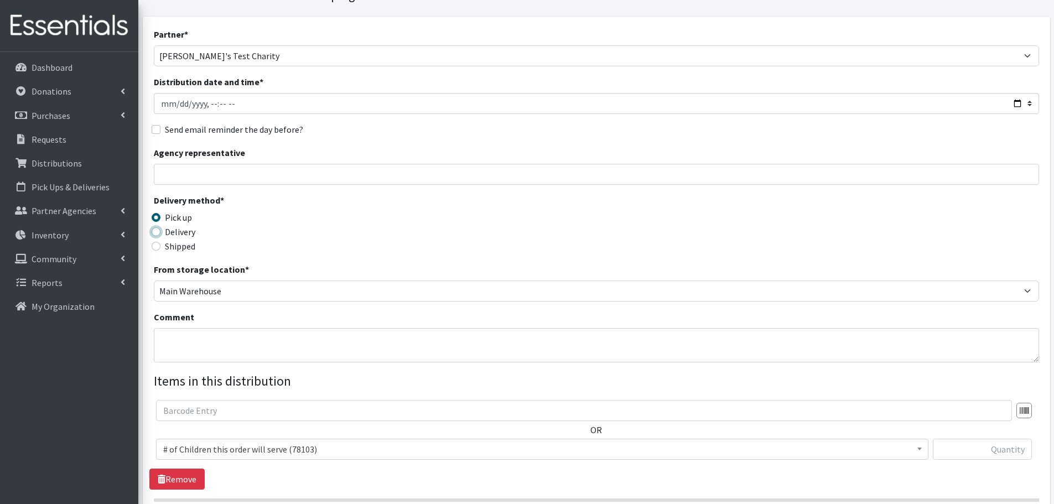
click at [157, 232] on input "Delivery" at bounding box center [156, 231] width 9 height 9
radio input "true"
click at [227, 340] on textarea "Comment" at bounding box center [596, 345] width 885 height 34
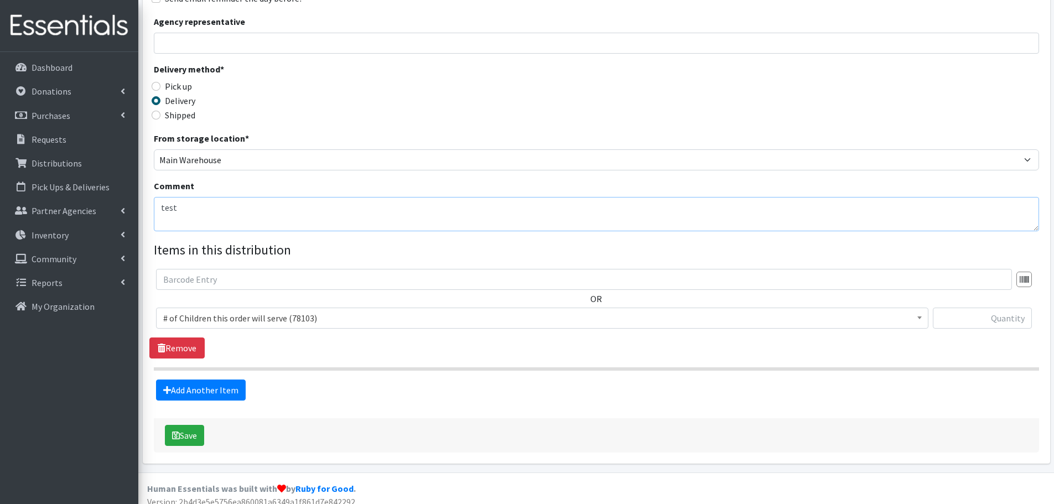
scroll to position [196, 0]
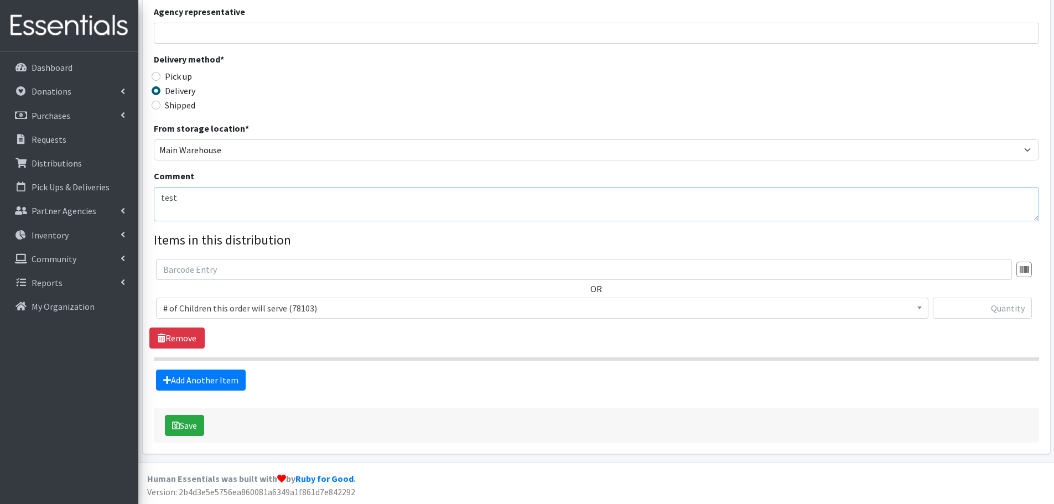
type textarea "test"
click at [302, 308] on span "# of Children this order will serve (78103)" at bounding box center [542, 307] width 758 height 15
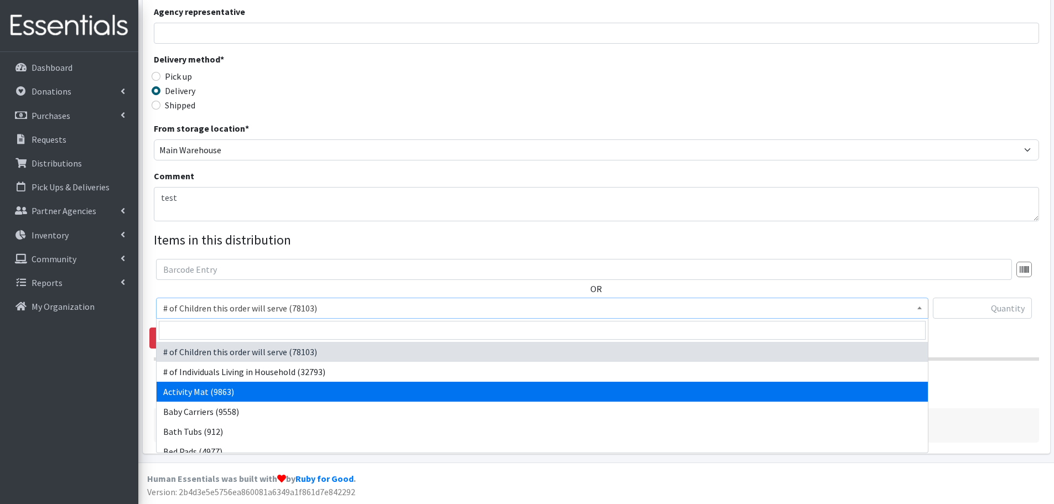
select select "1988"
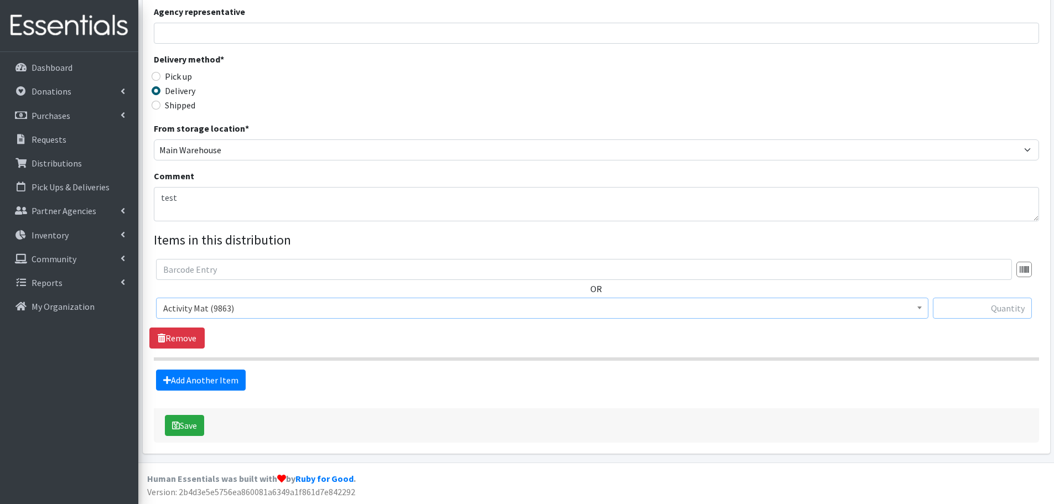
click at [965, 308] on input "text" at bounding box center [982, 308] width 99 height 21
type input "3"
click at [181, 426] on button "Save" at bounding box center [184, 425] width 39 height 21
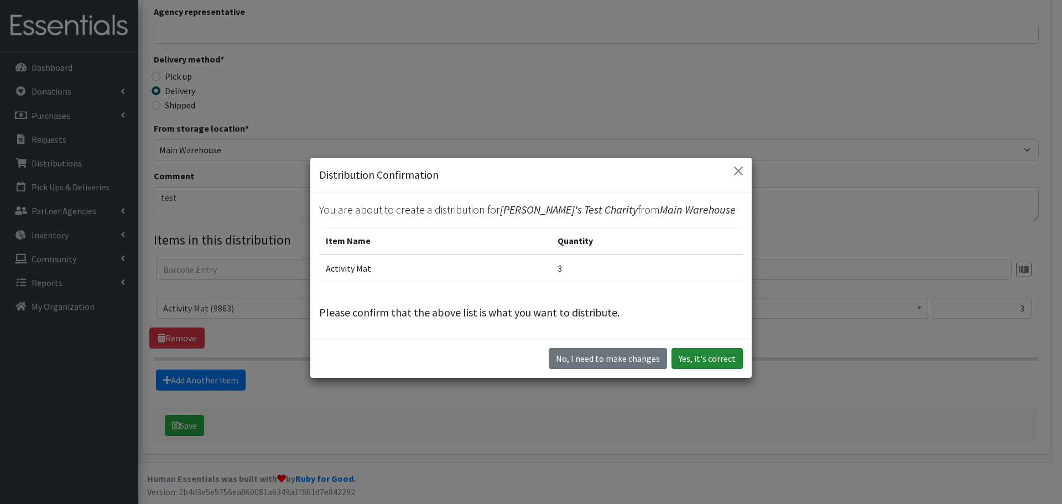
click at [717, 359] on button "Yes, it's correct" at bounding box center [707, 358] width 71 height 21
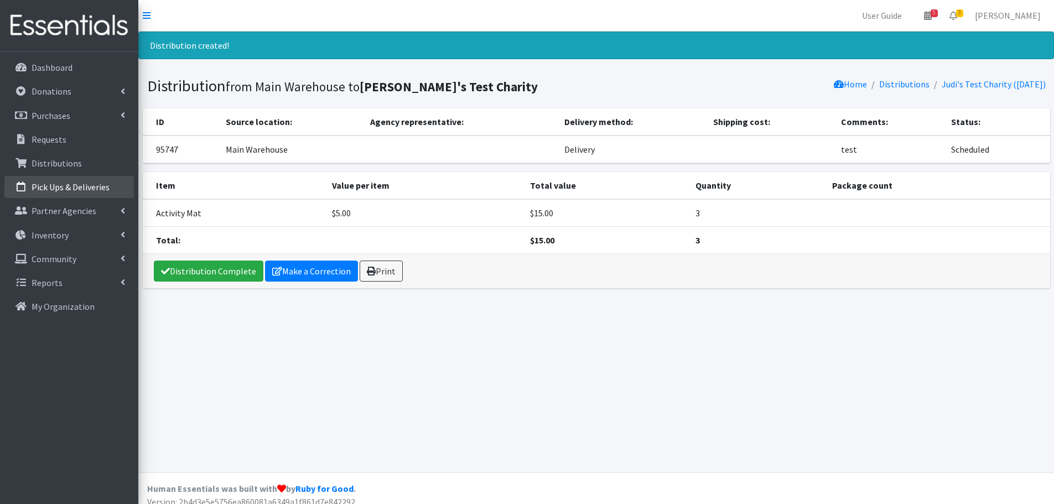
click at [86, 193] on p "Pick Ups & Deliveries" at bounding box center [71, 186] width 78 height 11
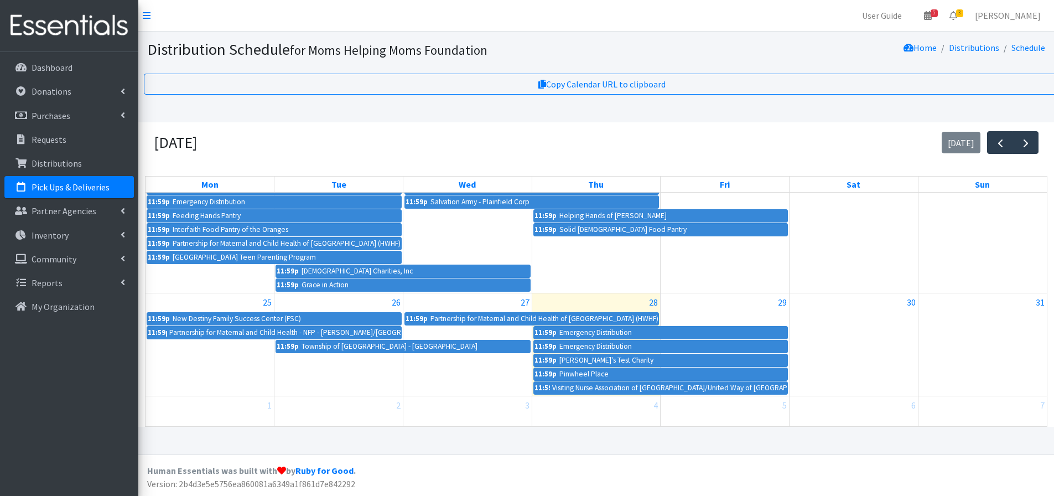
scroll to position [8, 0]
click at [55, 158] on p "Distributions" at bounding box center [57, 163] width 50 height 11
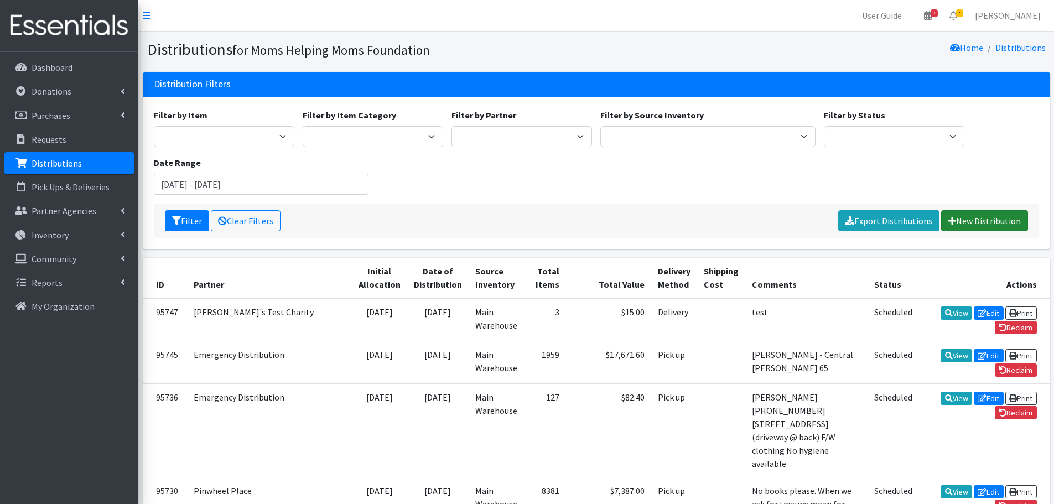
click at [961, 216] on link "New Distribution" at bounding box center [984, 220] width 87 height 21
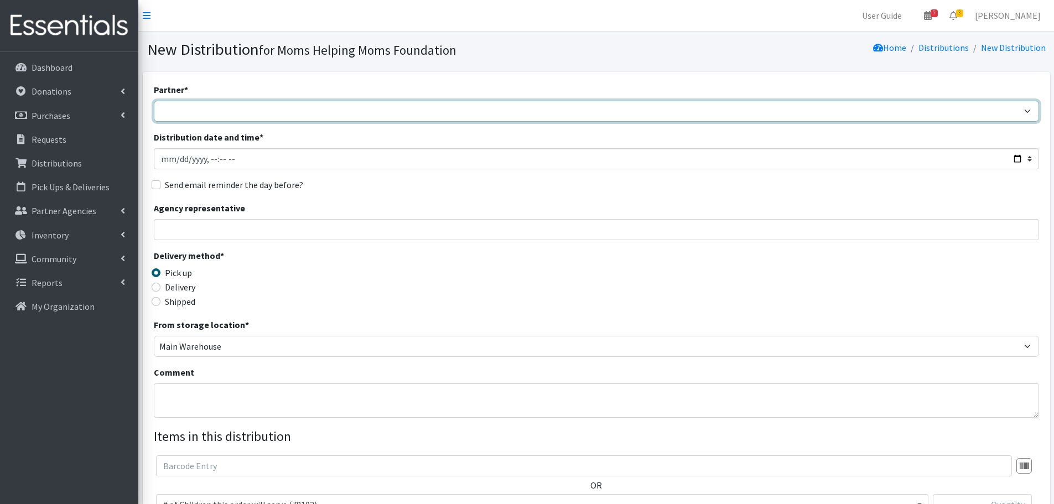
click at [399, 116] on select "Acenda Integrated Health - FSC Acenda Integrated Health - Maternal Health Alter…" at bounding box center [596, 111] width 885 height 21
select select "1678"
click at [154, 101] on select "Acenda Integrated Health - FSC Acenda Integrated Health - Maternal Health Alter…" at bounding box center [596, 111] width 885 height 21
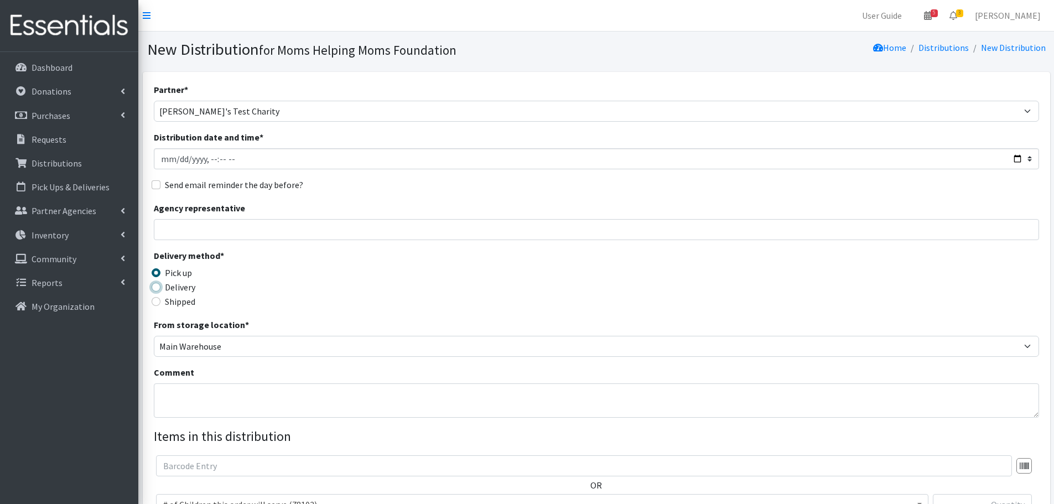
click at [156, 287] on input "Delivery" at bounding box center [156, 287] width 9 height 9
radio input "true"
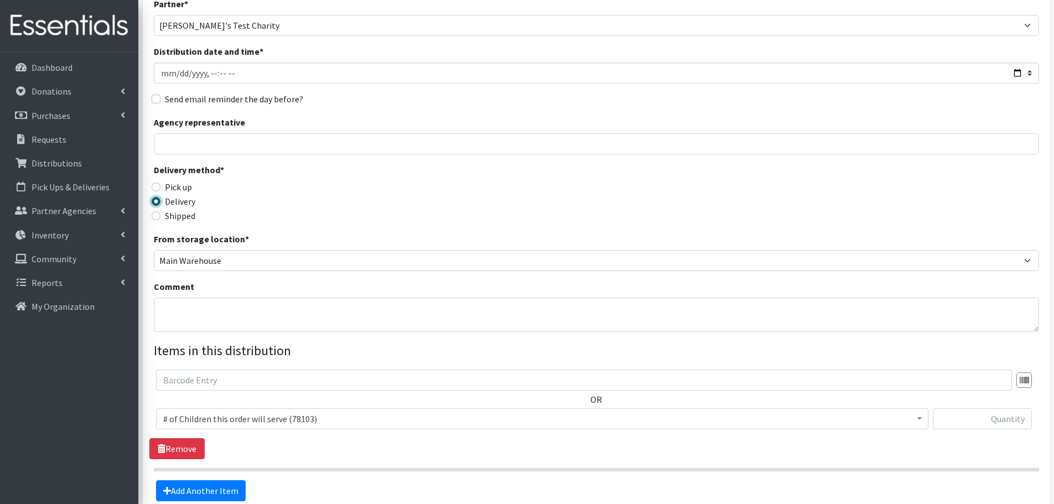
scroll to position [111, 0]
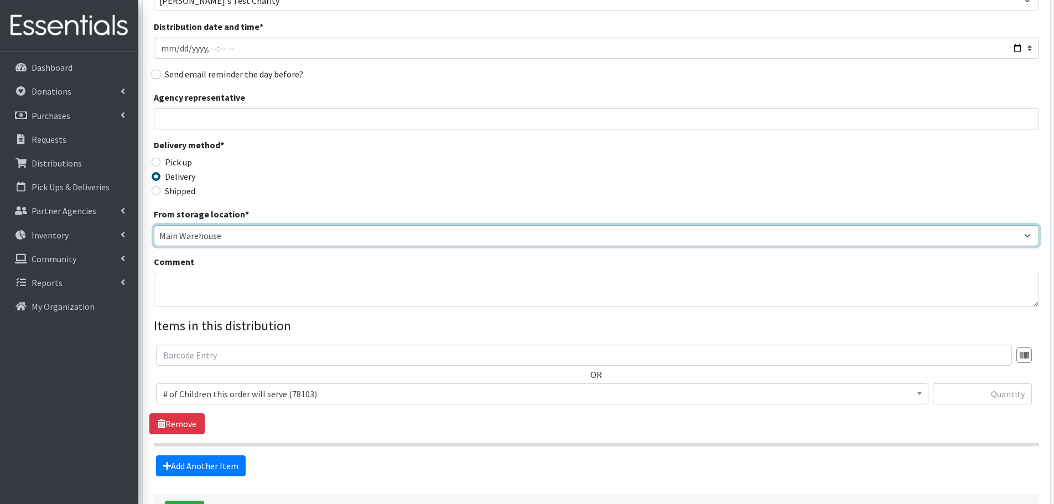
click at [309, 234] on select "Main Warehouse" at bounding box center [596, 235] width 885 height 21
click at [154, 225] on select "Main Warehouse" at bounding box center [596, 235] width 885 height 21
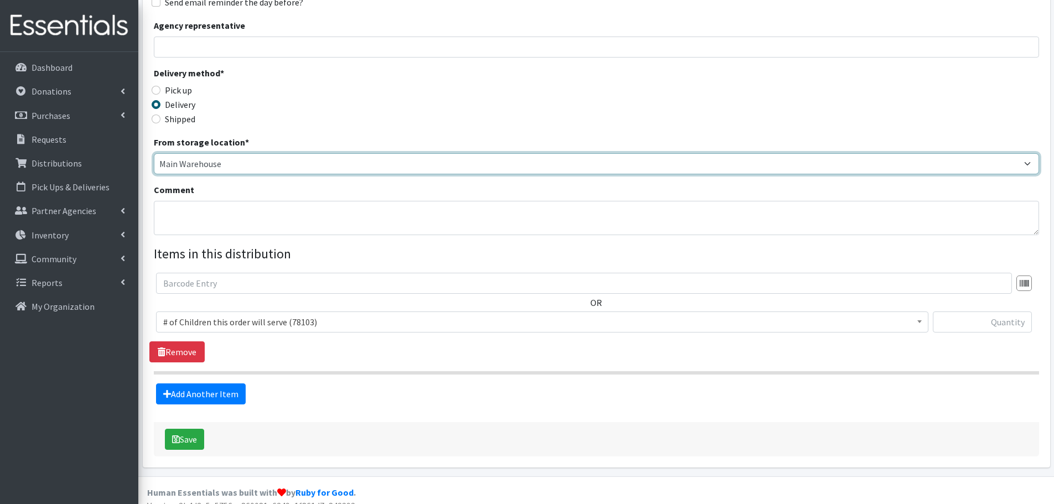
scroll to position [196, 0]
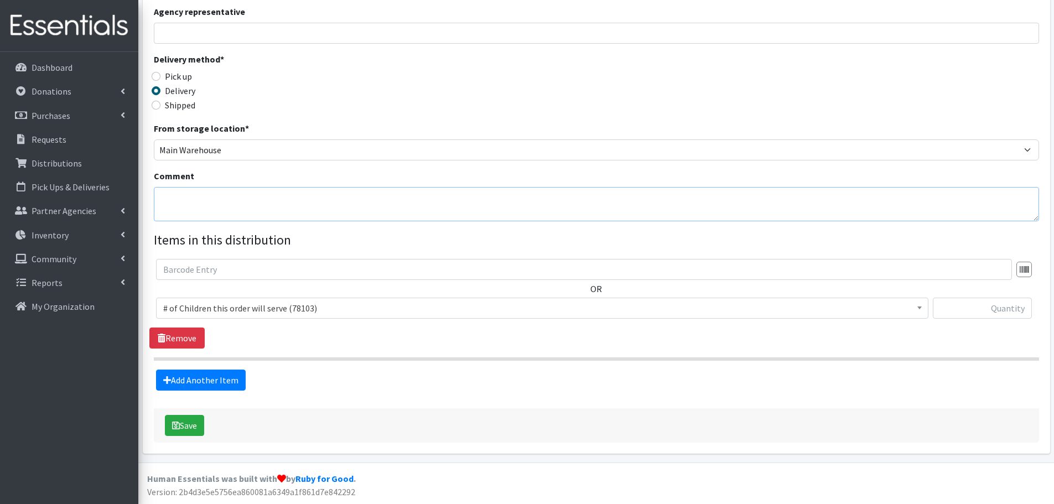
click at [320, 206] on textarea "Comment" at bounding box center [596, 204] width 885 height 34
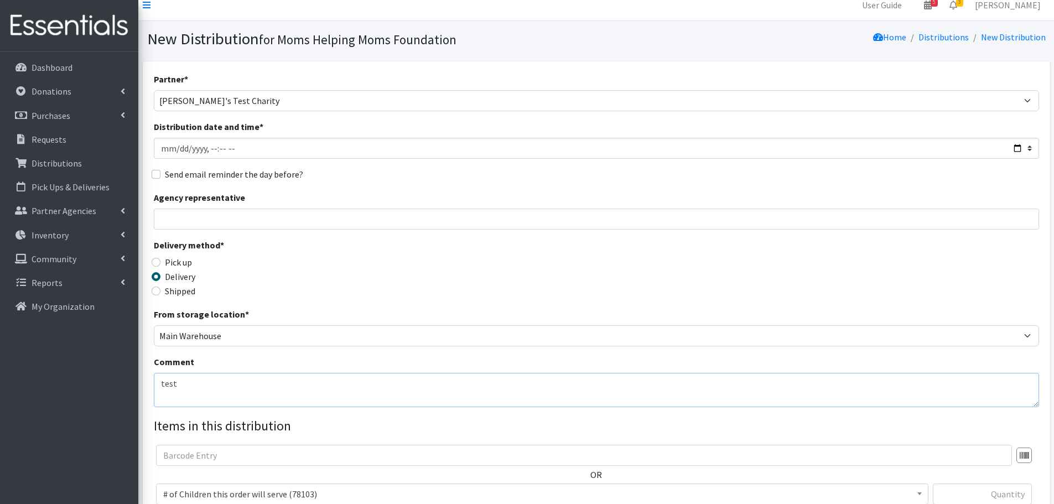
scroll to position [0, 0]
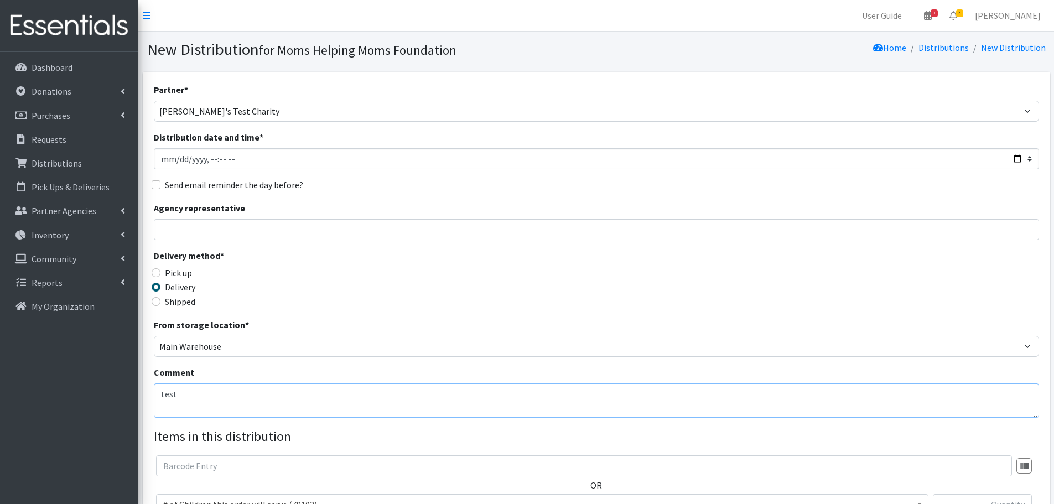
type textarea "test"
click at [1016, 157] on input "Distribution date and time *" at bounding box center [596, 158] width 885 height 21
type input "2025-09-11T23:59"
click at [397, 276] on div "Delivery method * Pick up Delivery Shipped Shipping cost" at bounding box center [596, 283] width 885 height 69
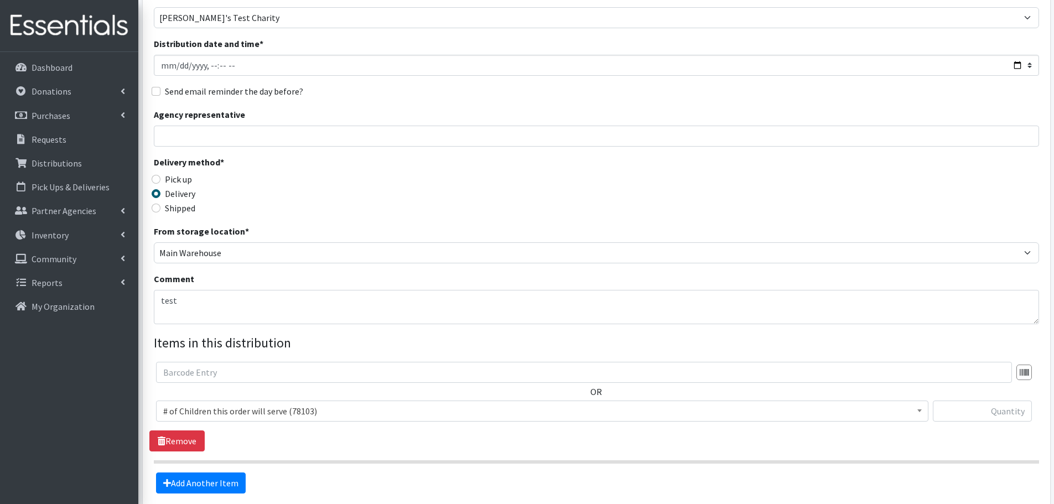
scroll to position [196, 0]
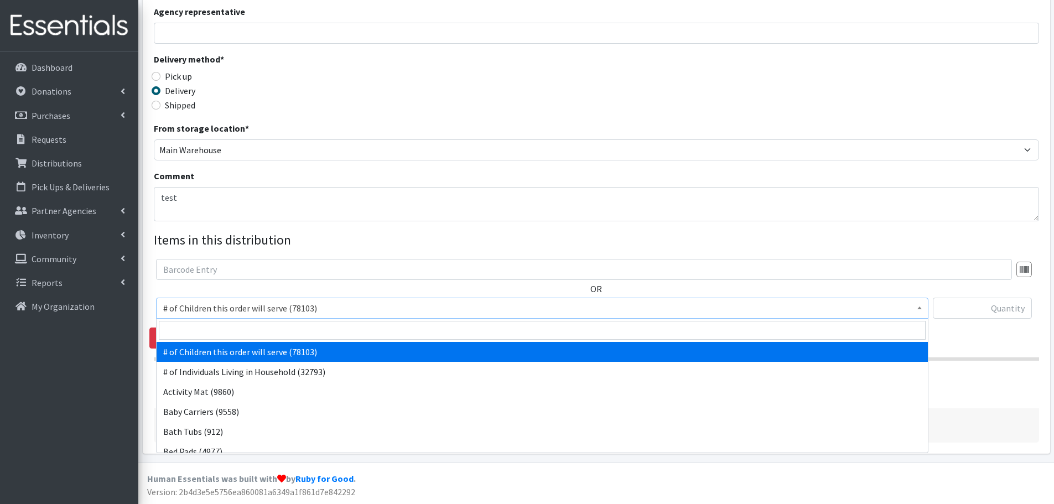
click at [405, 307] on span "# of Children this order will serve (78103)" at bounding box center [542, 307] width 758 height 15
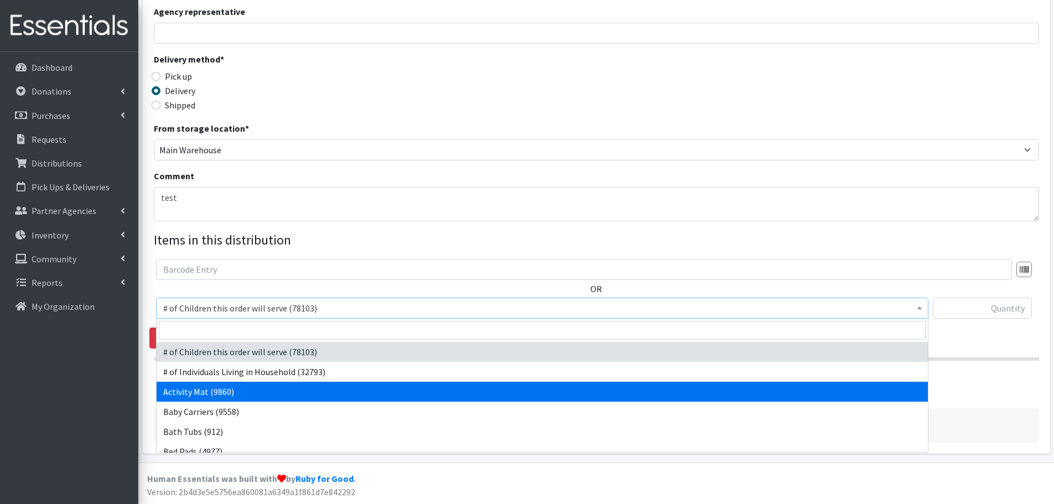
select select "1988"
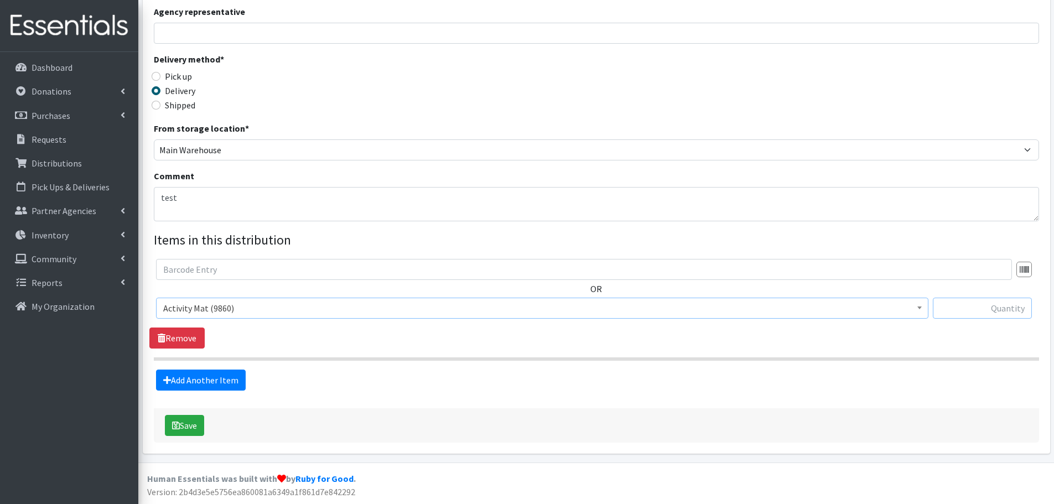
click at [953, 303] on input "text" at bounding box center [982, 308] width 99 height 21
type input "6"
click at [183, 429] on button "Save" at bounding box center [184, 425] width 39 height 21
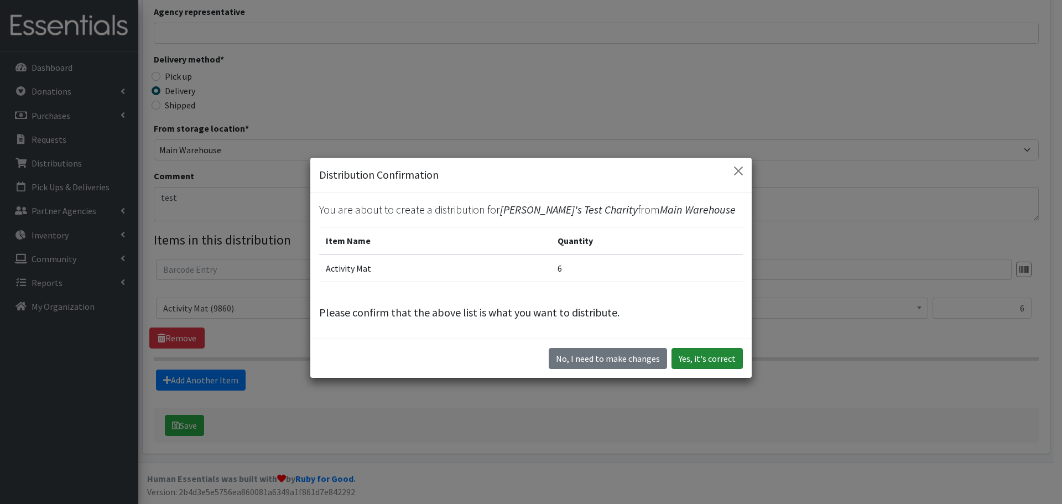
click at [713, 356] on button "Yes, it's correct" at bounding box center [707, 358] width 71 height 21
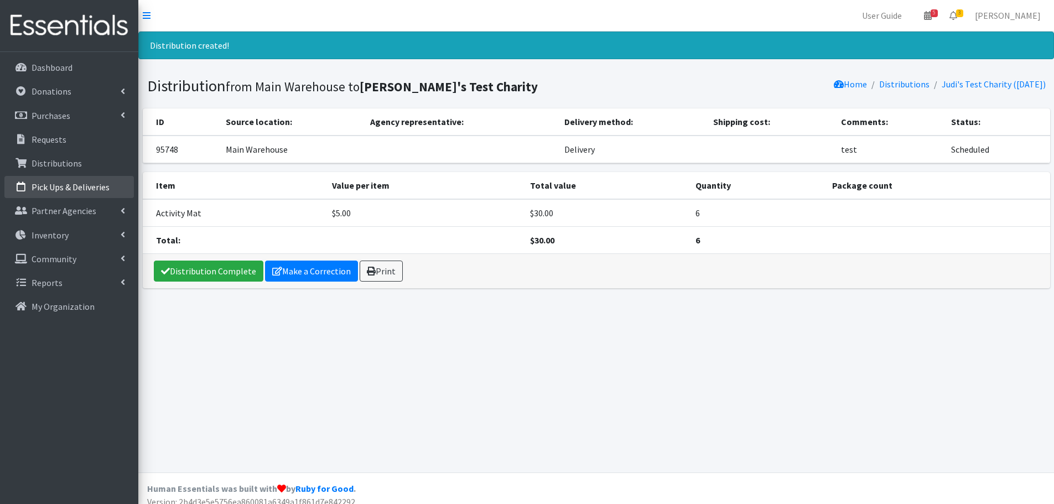
click at [58, 185] on p "Pick Ups & Deliveries" at bounding box center [71, 186] width 78 height 11
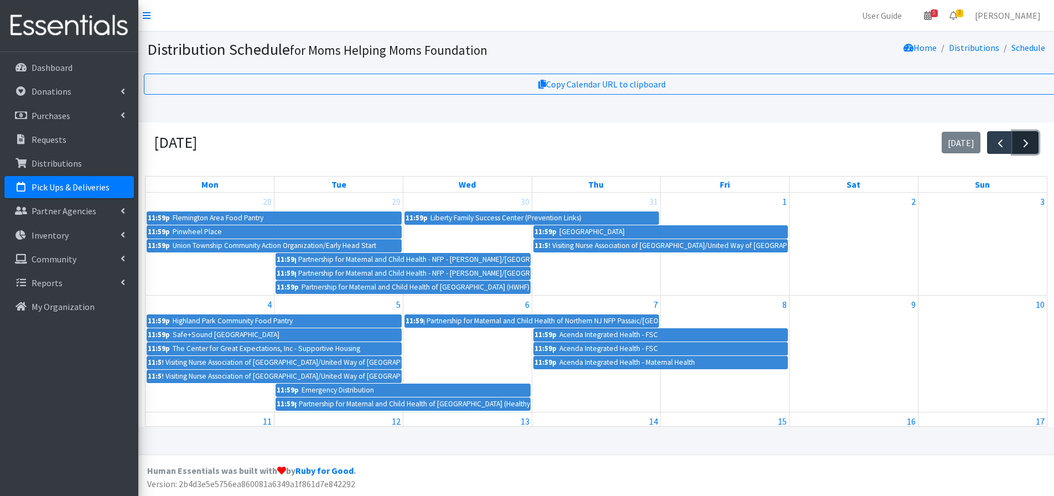
click at [1027, 142] on span "button" at bounding box center [1025, 143] width 13 height 13
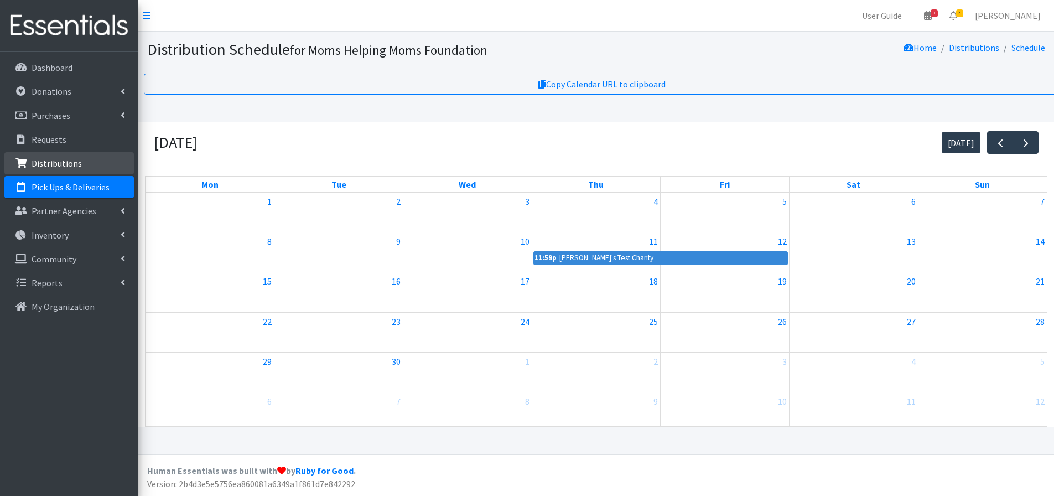
click at [58, 161] on p "Distributions" at bounding box center [57, 163] width 50 height 11
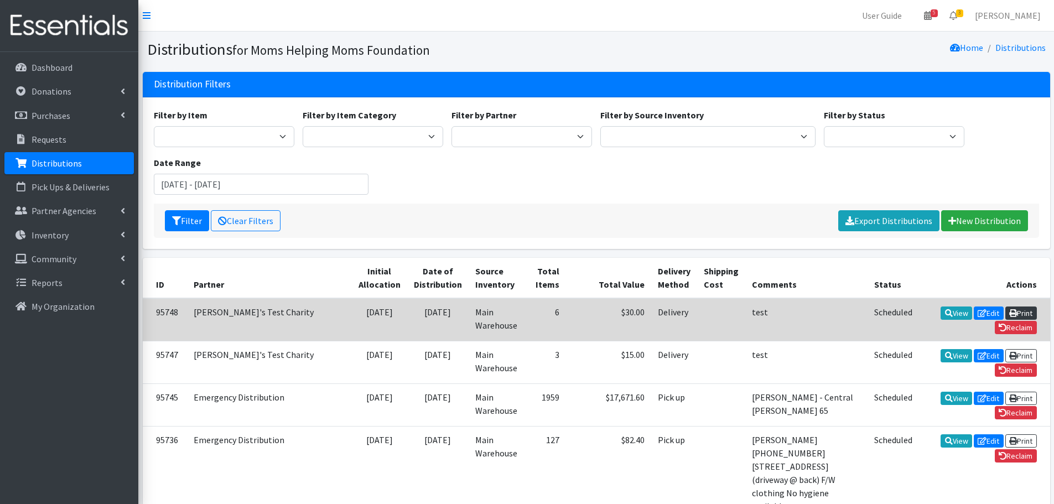
click at [1005, 313] on link "Print" at bounding box center [1021, 313] width 32 height 13
